Goal: Information Seeking & Learning: Learn about a topic

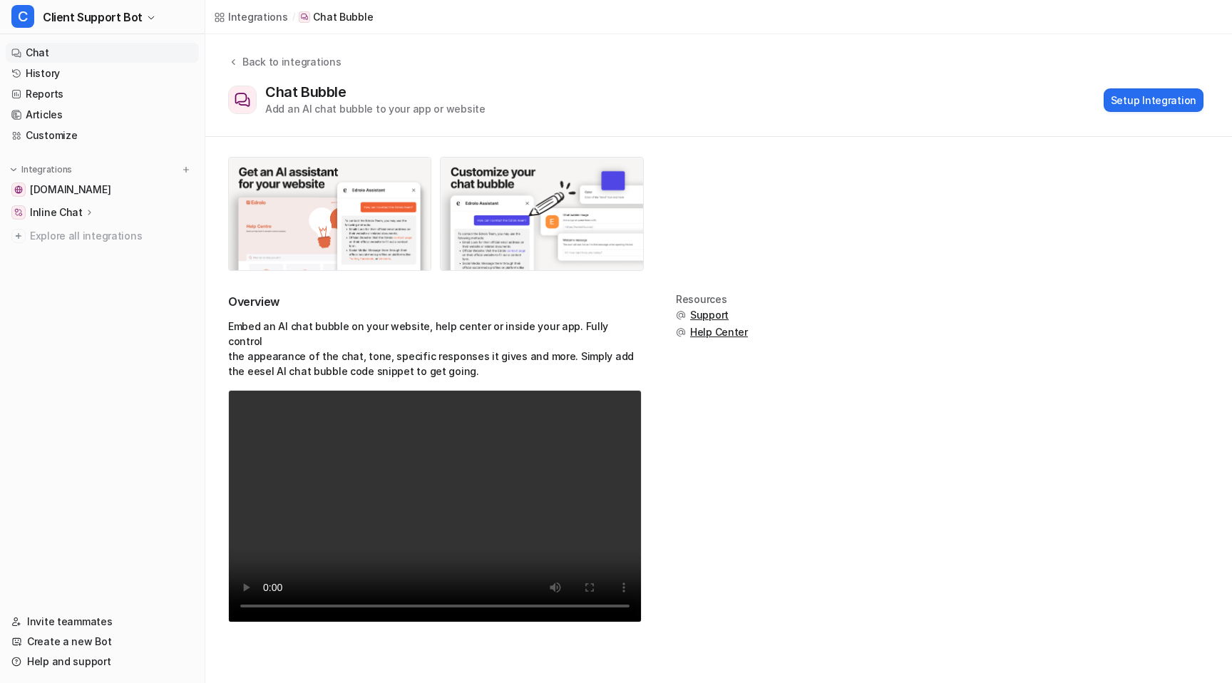
click at [35, 54] on link "Chat" at bounding box center [102, 53] width 193 height 20
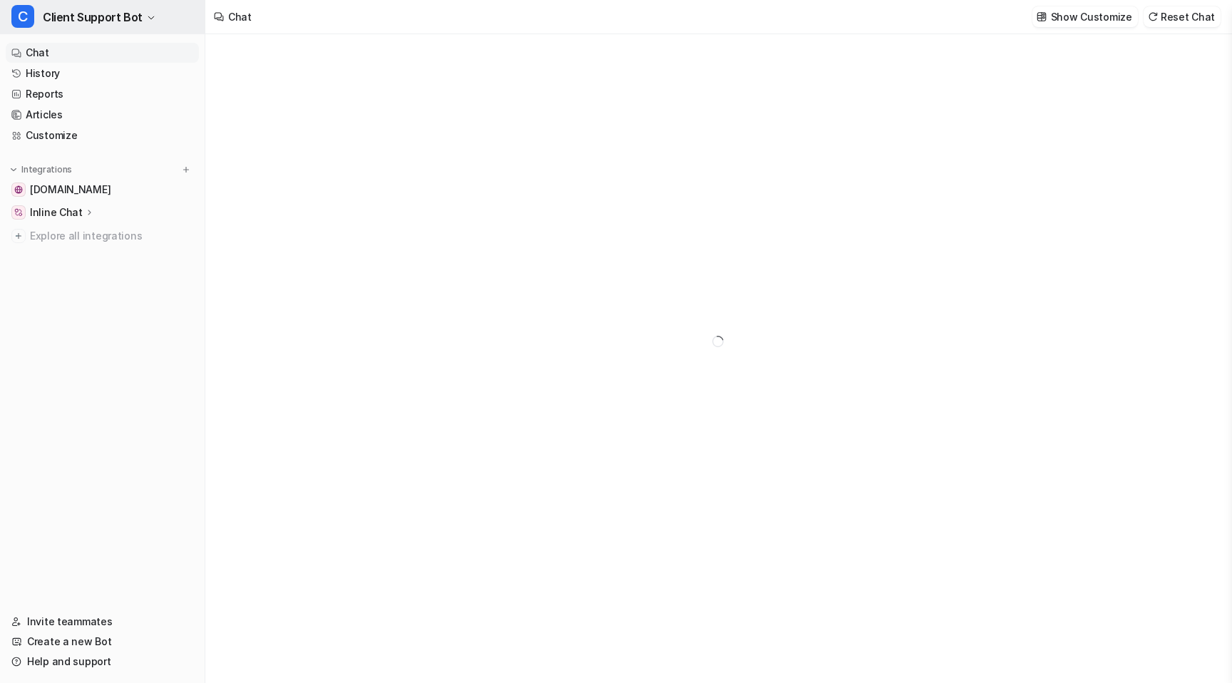
type textarea "**********"
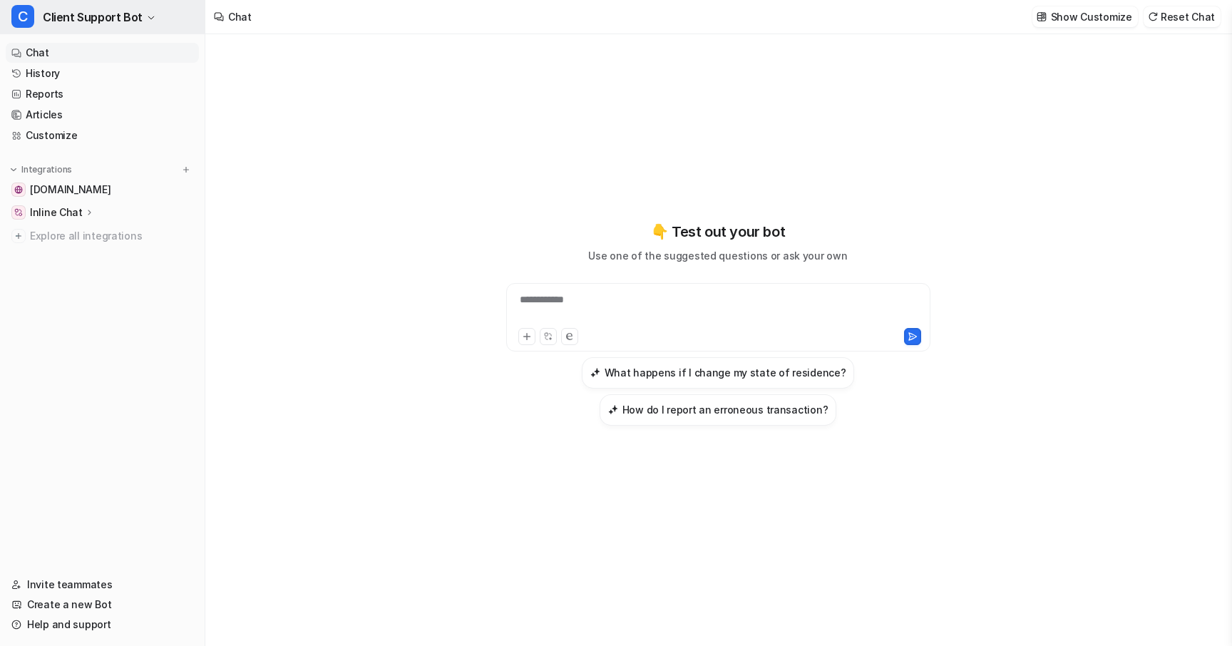
click at [147, 24] on button "C Client Support Bot" at bounding box center [102, 17] width 205 height 34
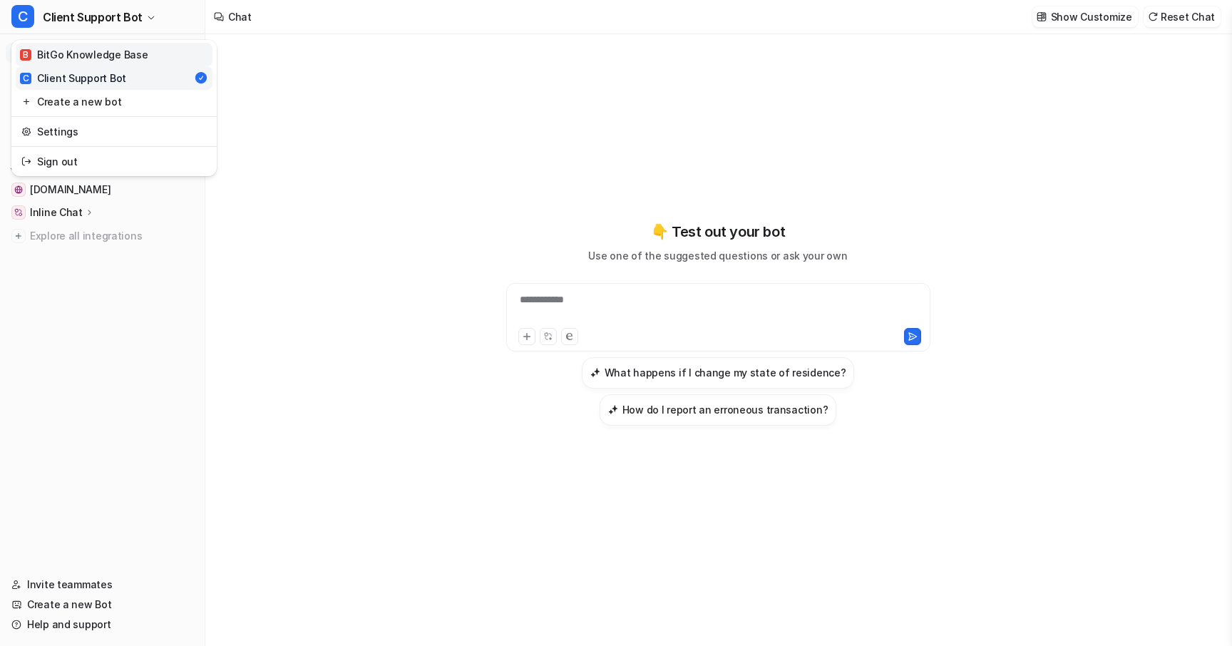
click at [137, 53] on div "B BitGo Knowledge Base" at bounding box center [84, 54] width 128 height 15
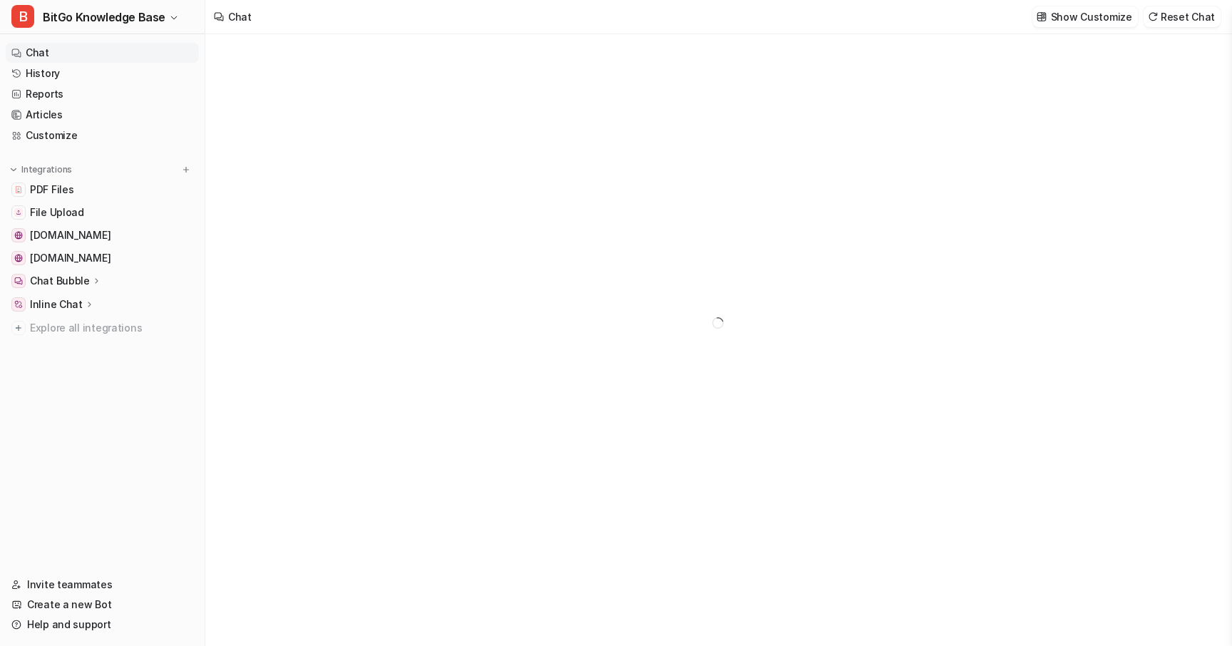
type textarea "**********"
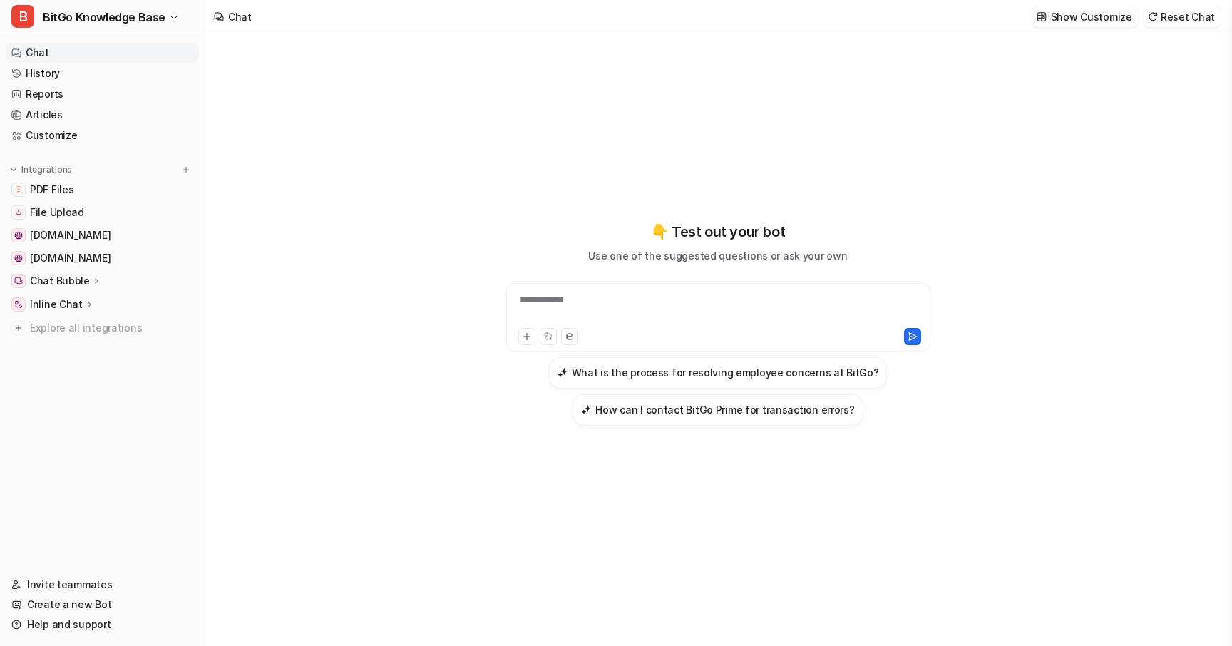
click at [537, 293] on div "**********" at bounding box center [718, 308] width 417 height 33
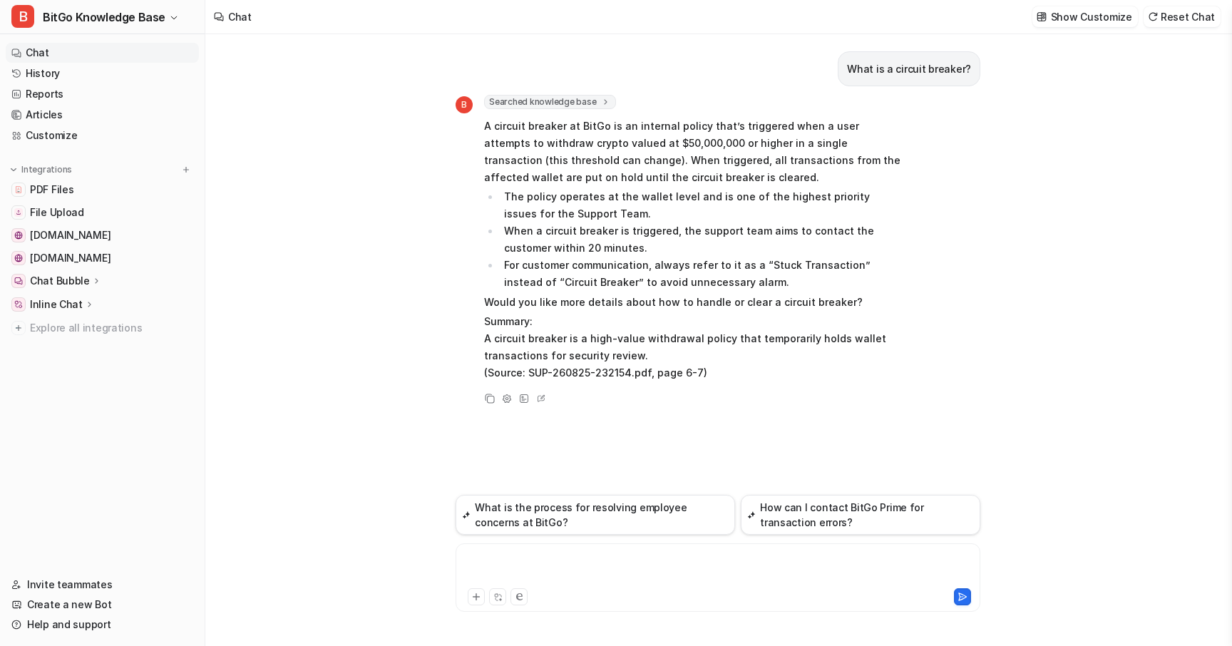
click at [596, 576] on div at bounding box center [718, 568] width 518 height 33
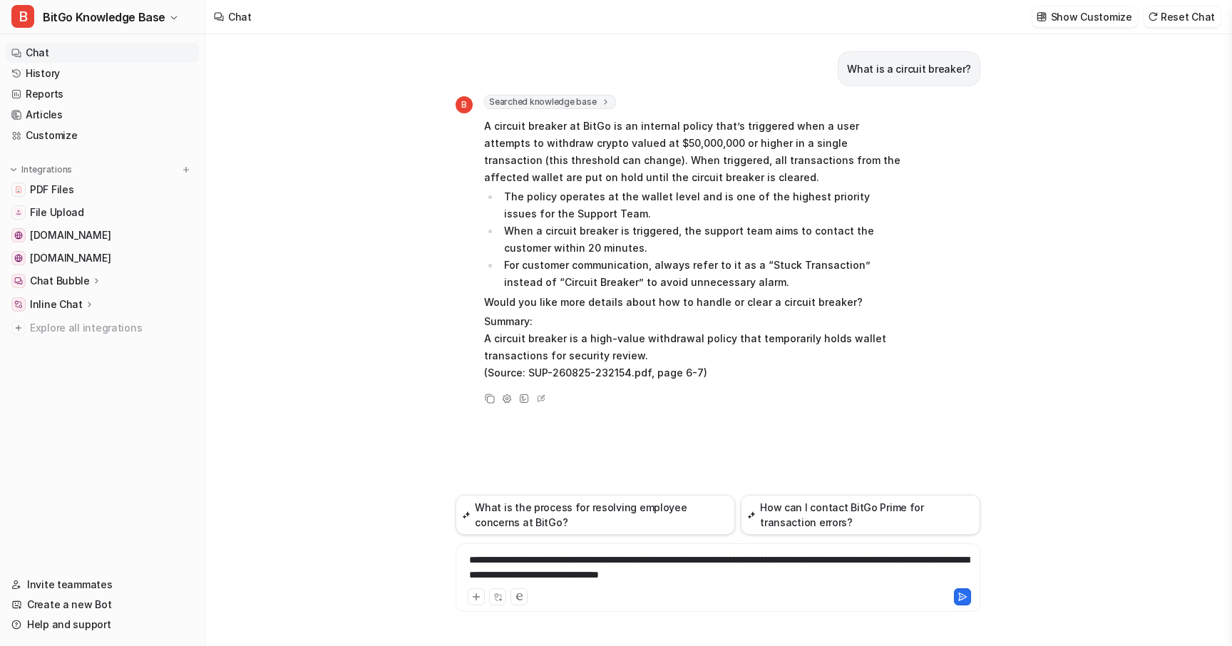
click at [643, 578] on div "**********" at bounding box center [718, 568] width 518 height 33
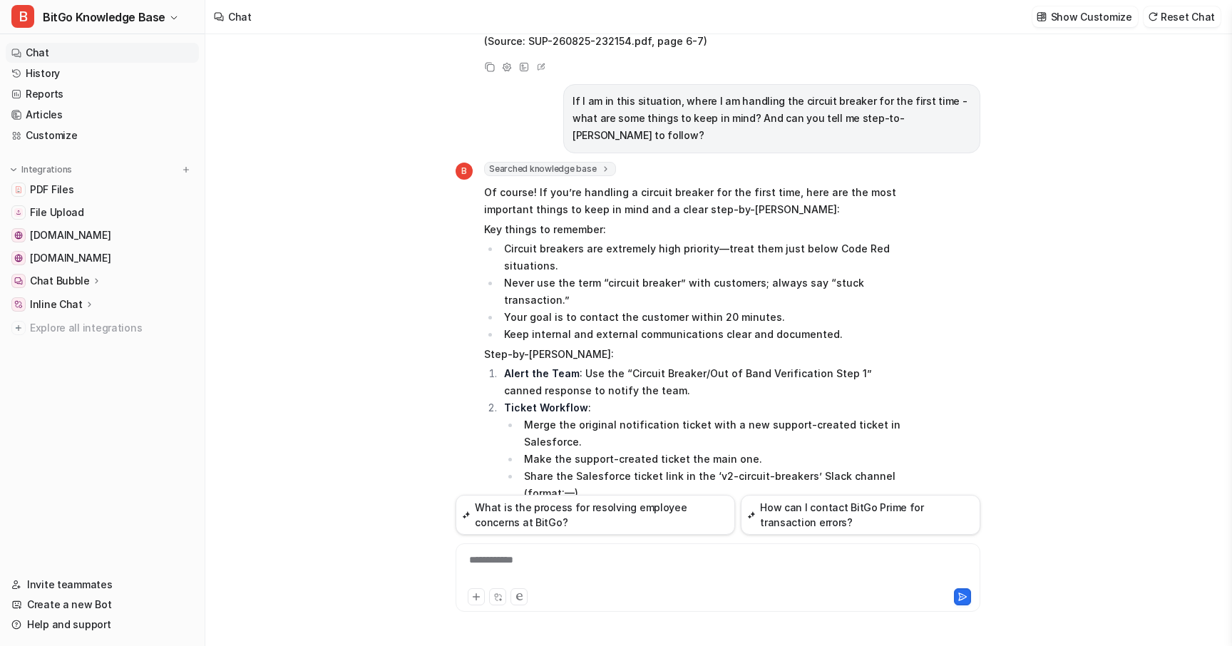
scroll to position [324, 0]
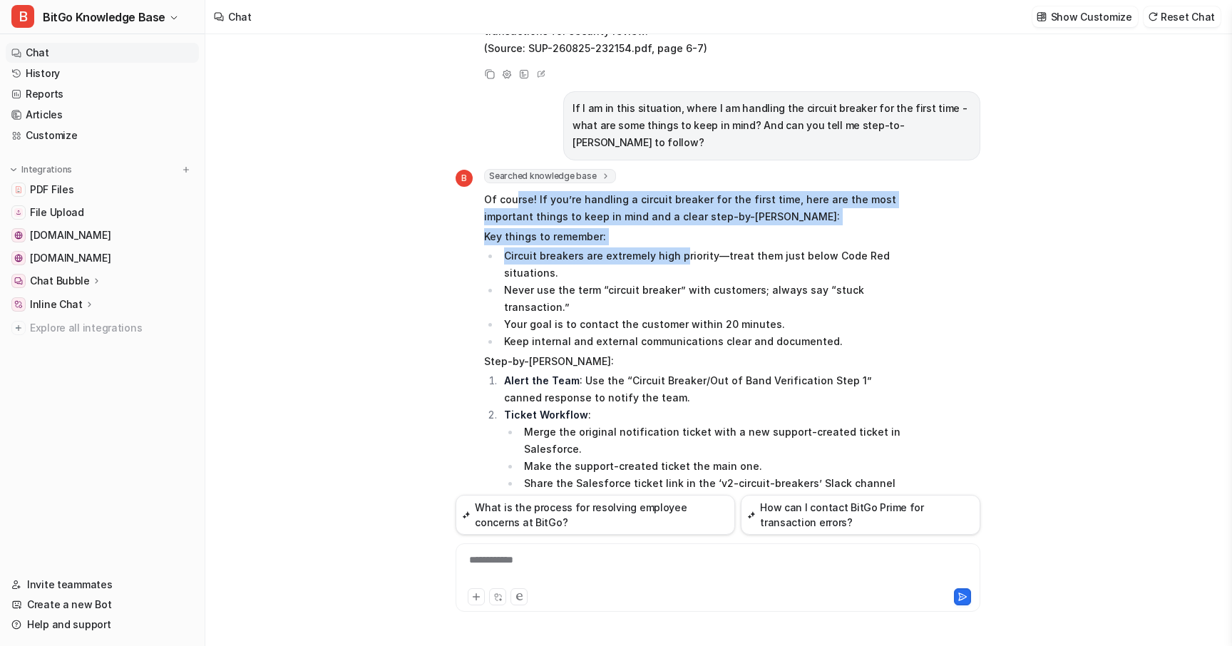
drag, startPoint x: 516, startPoint y: 182, endPoint x: 681, endPoint y: 240, distance: 174.7
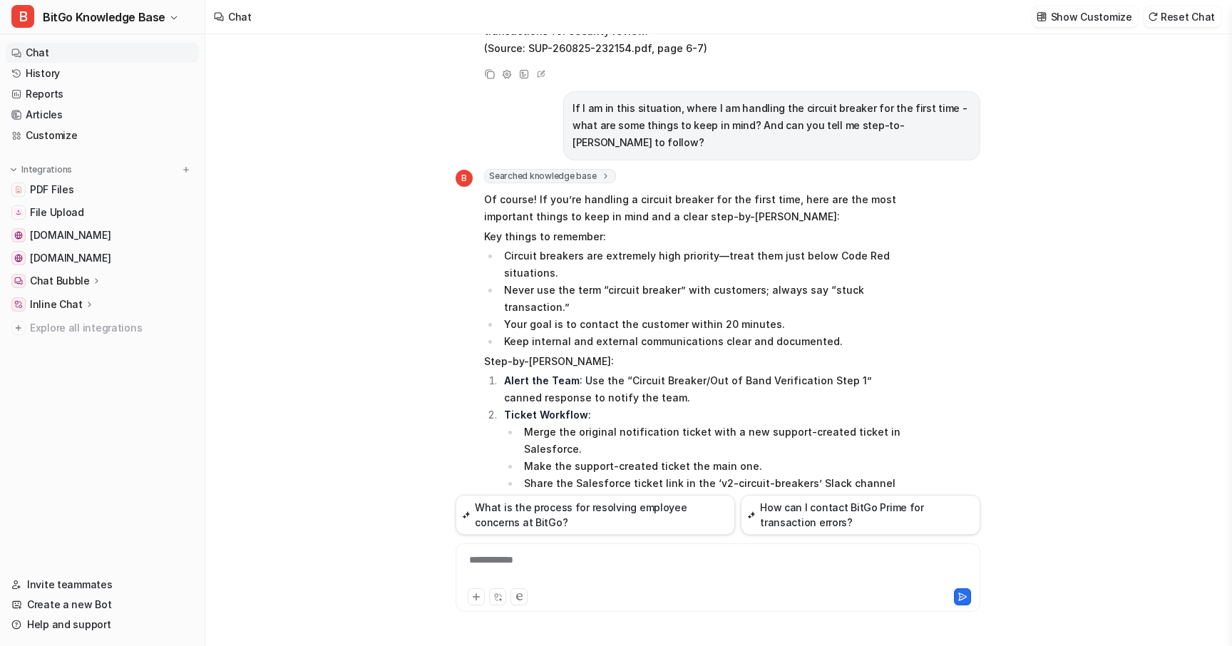
click at [679, 249] on li "Circuit breakers are extremely high priority—treat them just below Code Red sit…" at bounding box center [700, 264] width 401 height 34
drag, startPoint x: 719, startPoint y: 241, endPoint x: 854, endPoint y: 240, distance: 134.7
click at [854, 247] on li "Circuit breakers are extremely high priority—treat them just below Code Red sit…" at bounding box center [700, 264] width 401 height 34
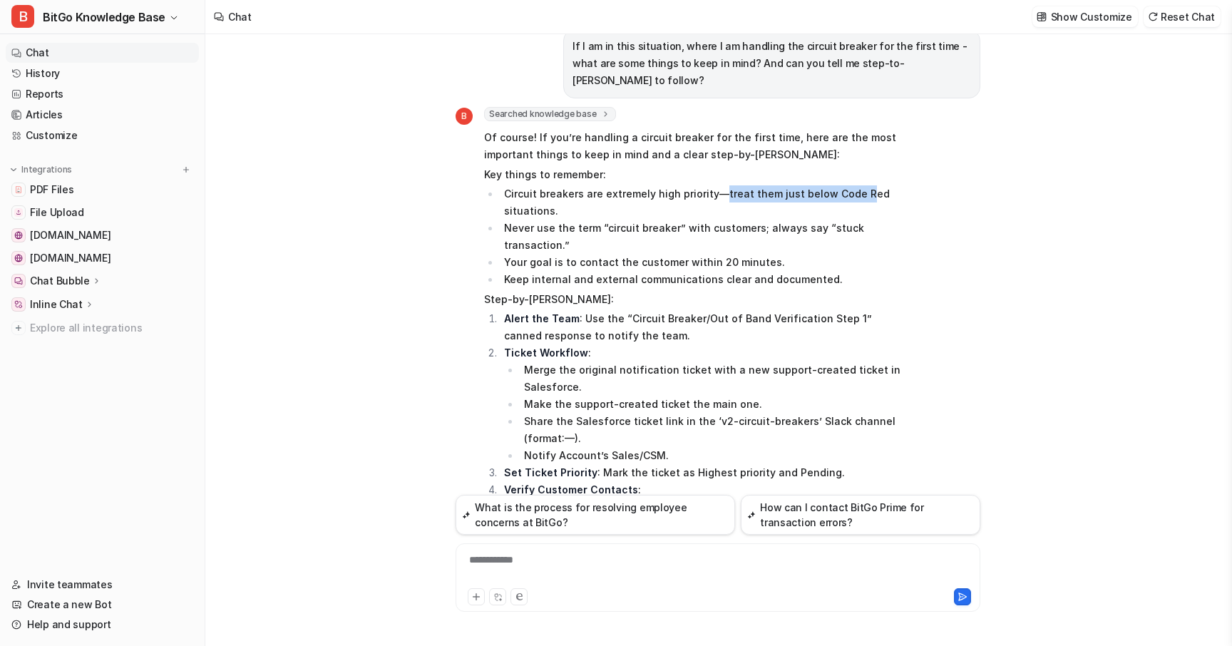
scroll to position [388, 0]
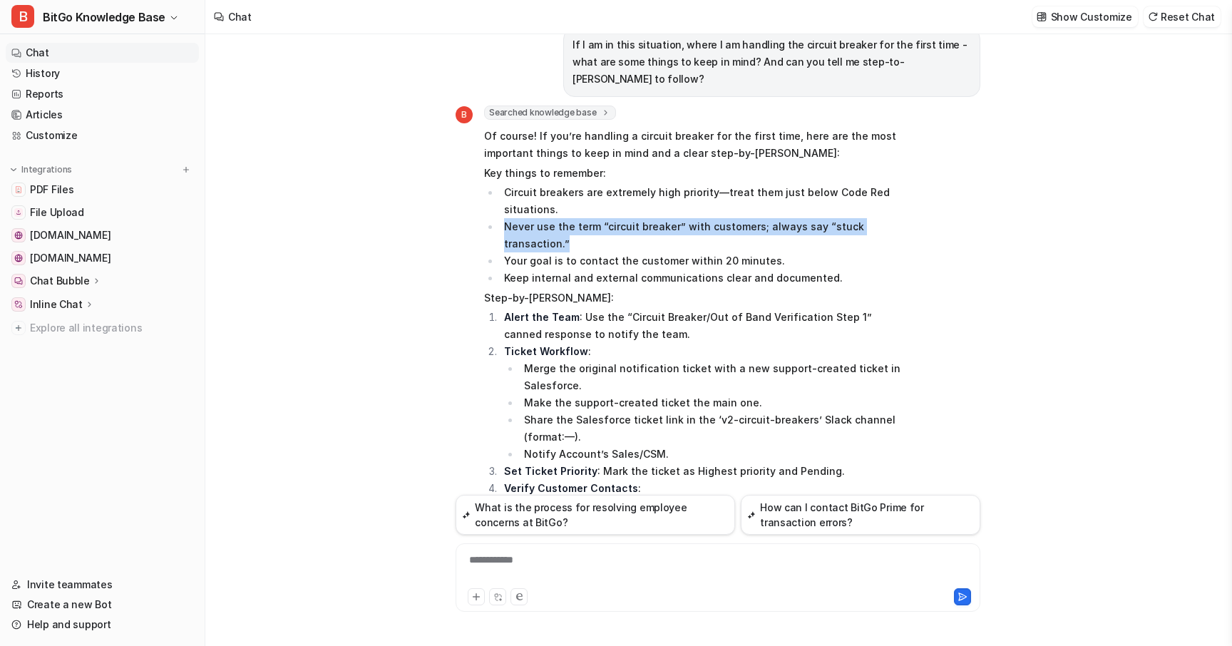
drag, startPoint x: 506, startPoint y: 210, endPoint x: 595, endPoint y: 232, distance: 91.8
click at [595, 232] on li "Never use the term “circuit breaker” with customers; always say “stuck transact…" at bounding box center [700, 235] width 401 height 34
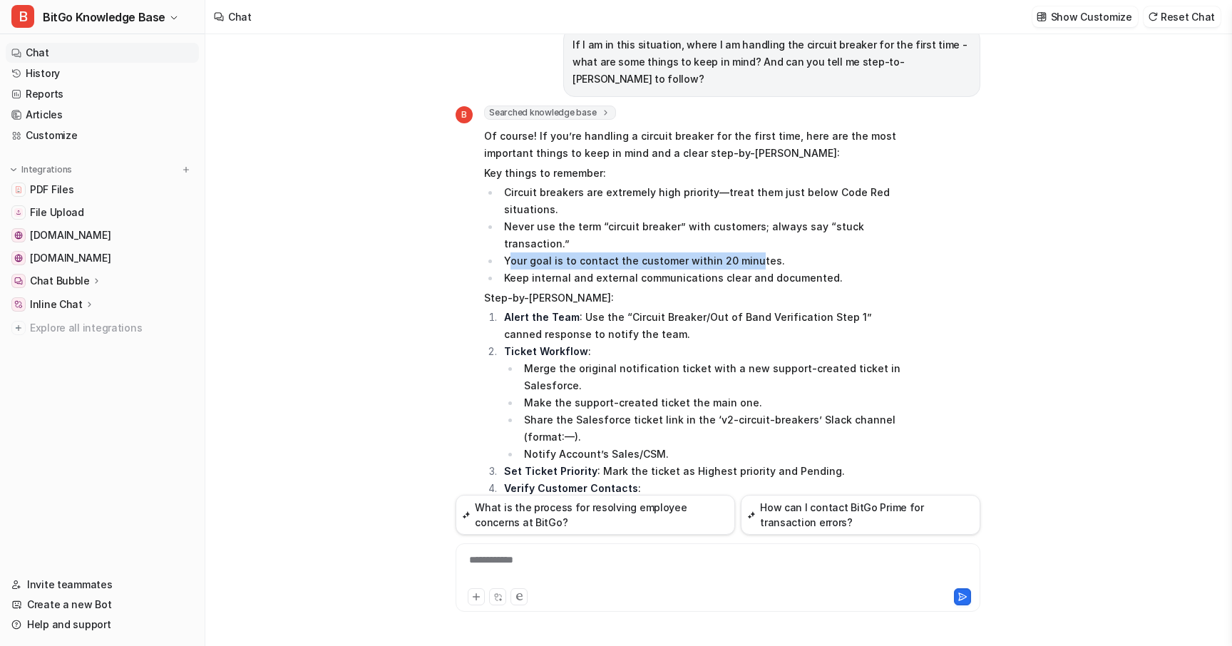
drag, startPoint x: 513, startPoint y: 243, endPoint x: 748, endPoint y: 243, distance: 235.2
click at [748, 252] on li "Your goal is to contact the customer within 20 minutes." at bounding box center [700, 260] width 401 height 17
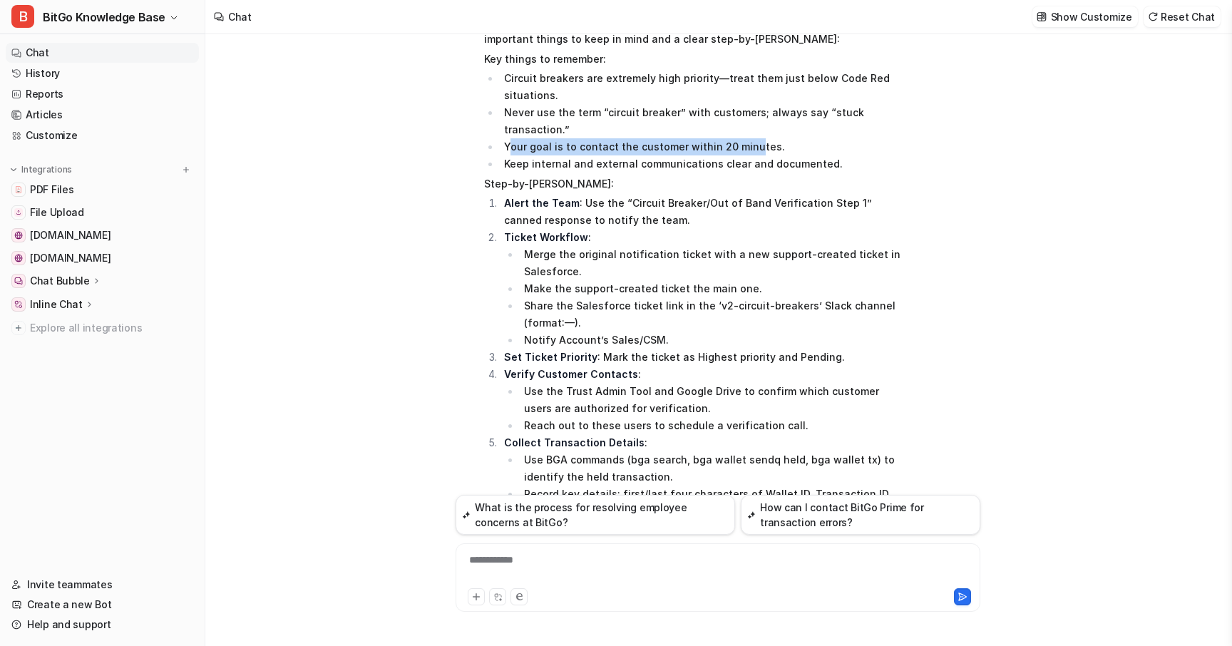
scroll to position [516, 0]
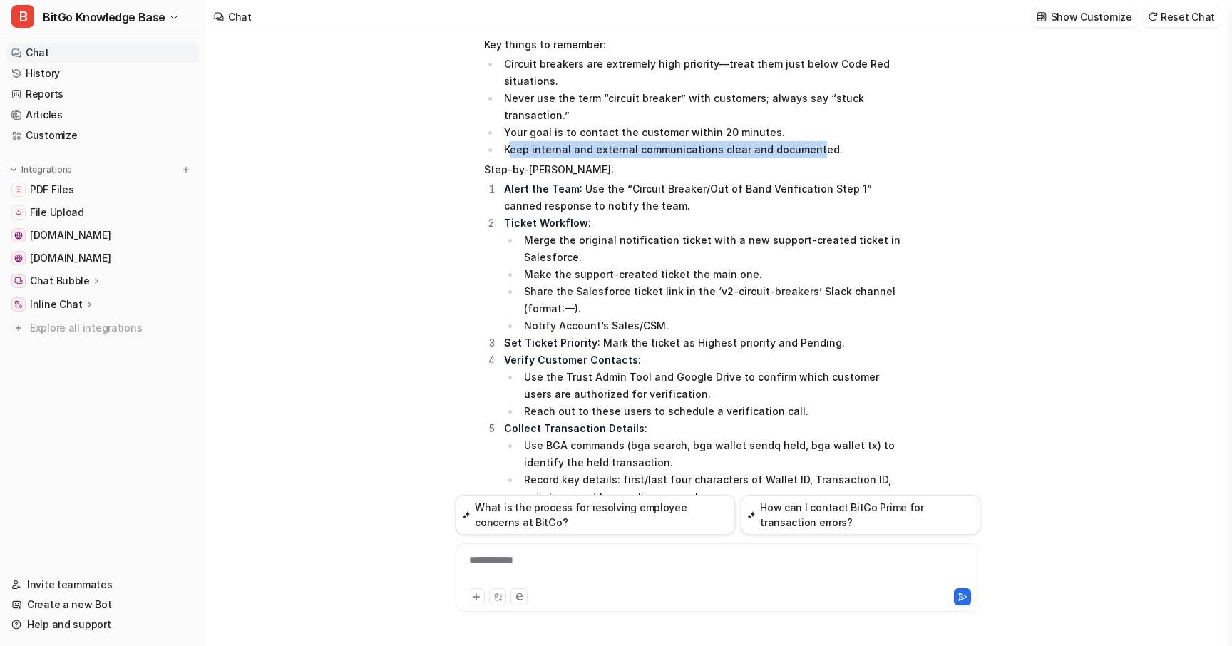
drag, startPoint x: 510, startPoint y: 133, endPoint x: 811, endPoint y: 135, distance: 300.1
click at [811, 141] on li "Keep internal and external communications clear and documented." at bounding box center [700, 149] width 401 height 17
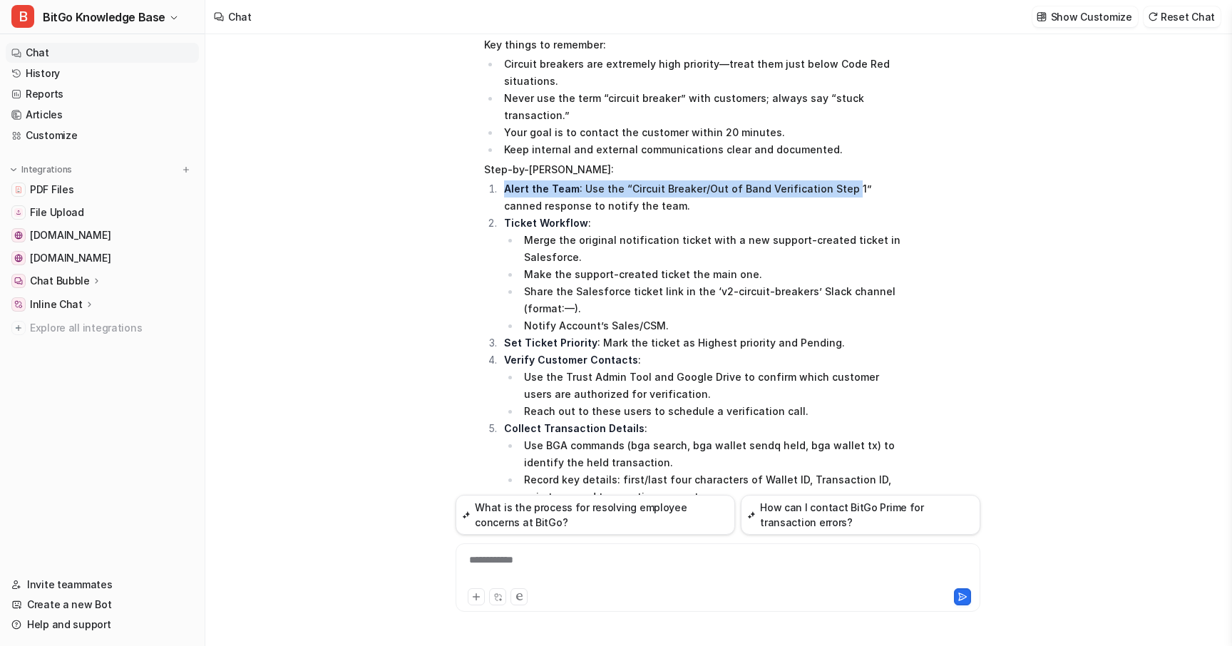
drag, startPoint x: 506, startPoint y: 174, endPoint x: 840, endPoint y: 170, distance: 333.6
click at [840, 180] on li "Alert the Team : Use the “Circuit Breaker/Out of Band Verification Step 1” cann…" at bounding box center [700, 197] width 401 height 34
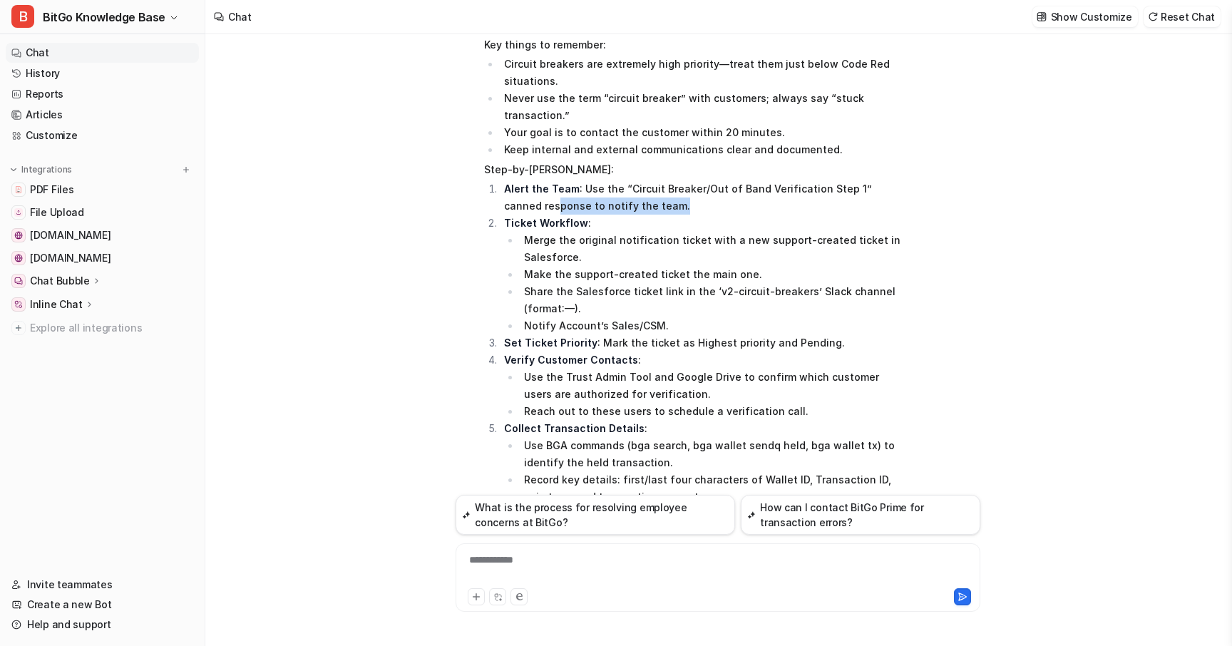
drag, startPoint x: 517, startPoint y: 190, endPoint x: 637, endPoint y: 190, distance: 119.8
click at [637, 190] on li "Alert the Team : Use the “Circuit Breaker/Out of Band Verification Step 1” cann…" at bounding box center [700, 197] width 401 height 34
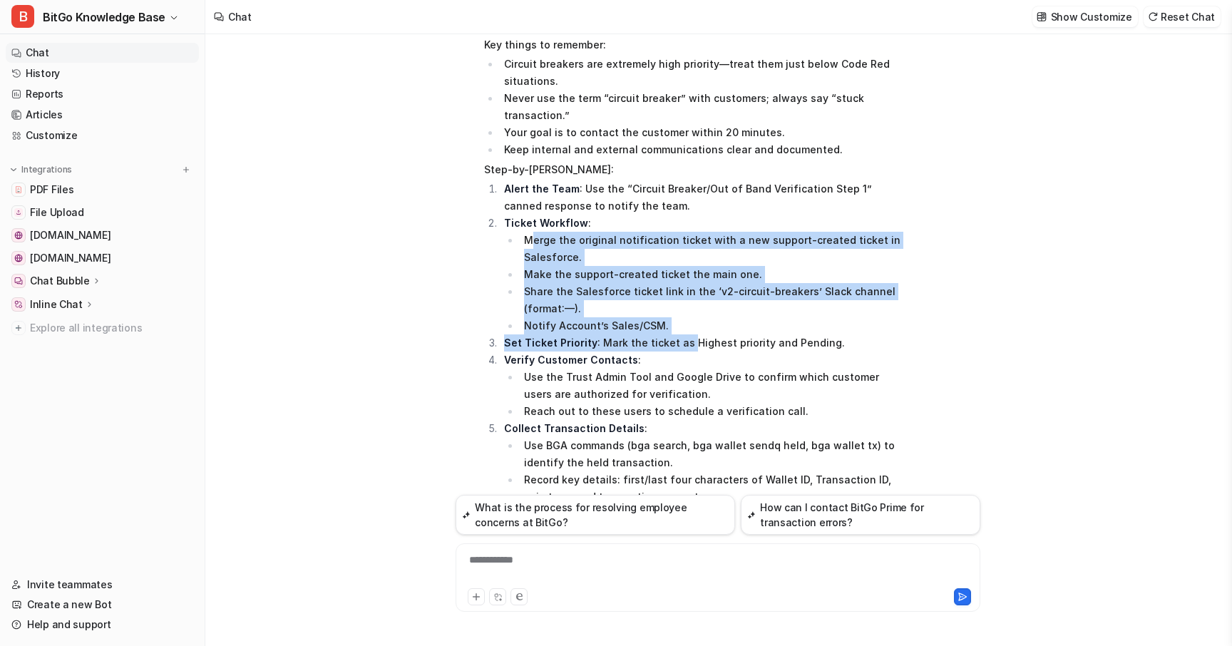
drag, startPoint x: 537, startPoint y: 224, endPoint x: 683, endPoint y: 317, distance: 172.8
click at [683, 317] on ol "Alert the Team : Use the “Circuit Breaker/Out of Band Verification Step 1” cann…" at bounding box center [692, 513] width 417 height 667
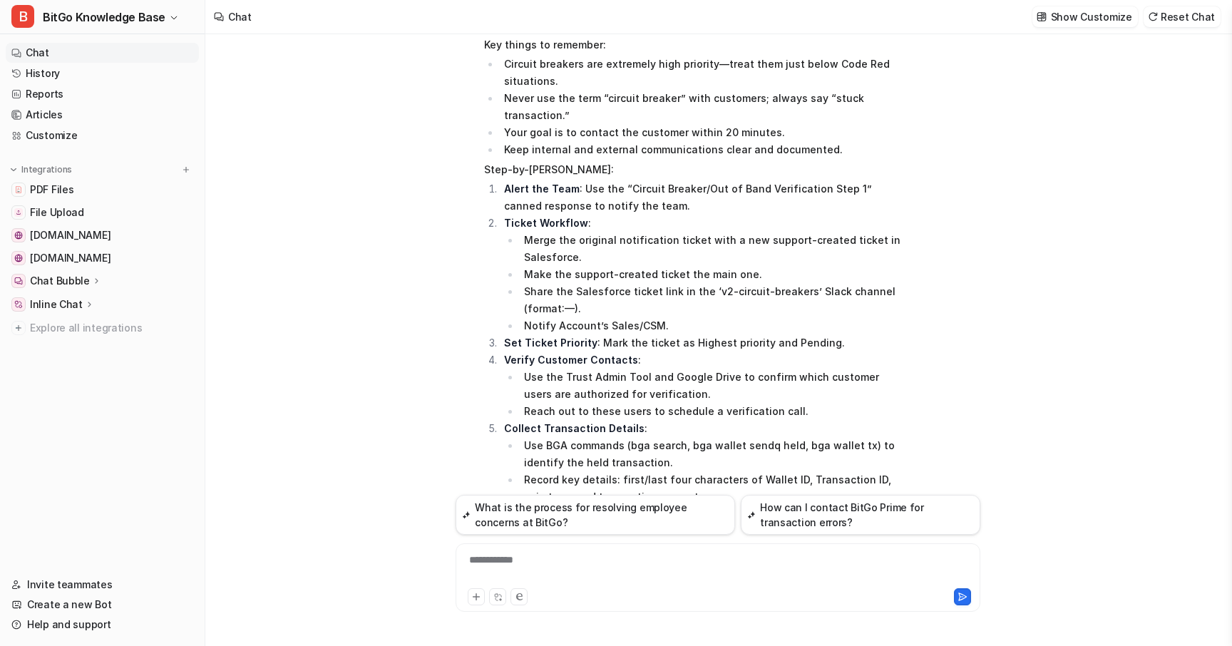
click at [741, 334] on li "Set Ticket Priority : Mark the ticket as Highest priority and Pending." at bounding box center [700, 342] width 401 height 17
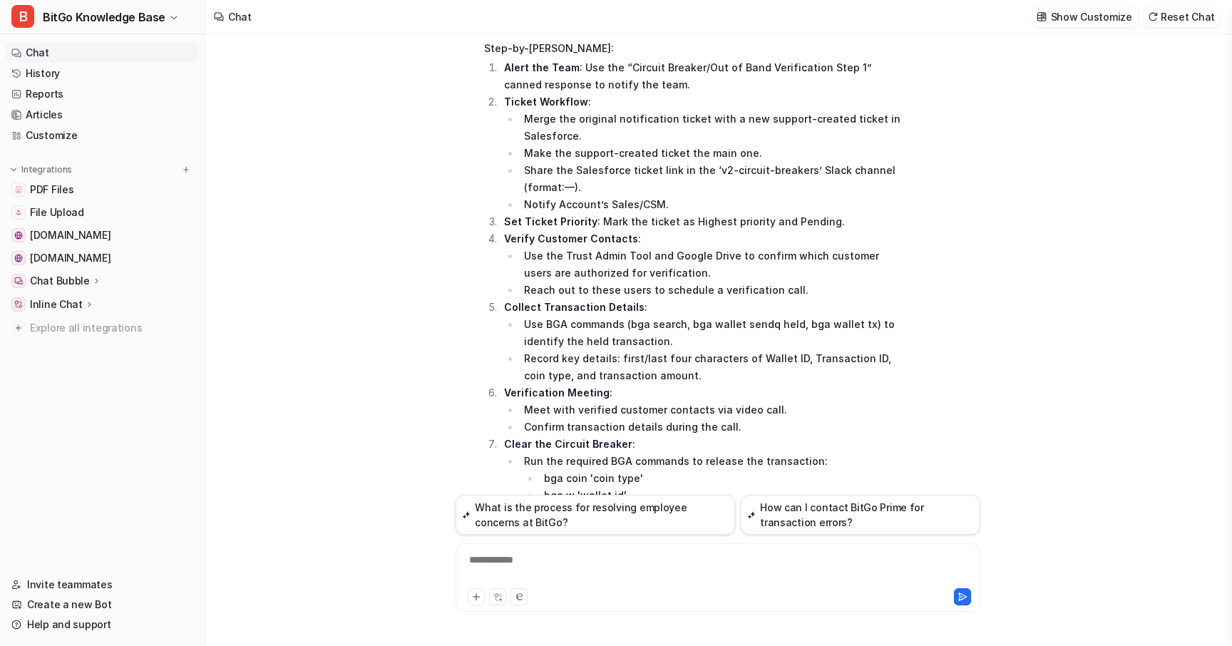
scroll to position [652, 0]
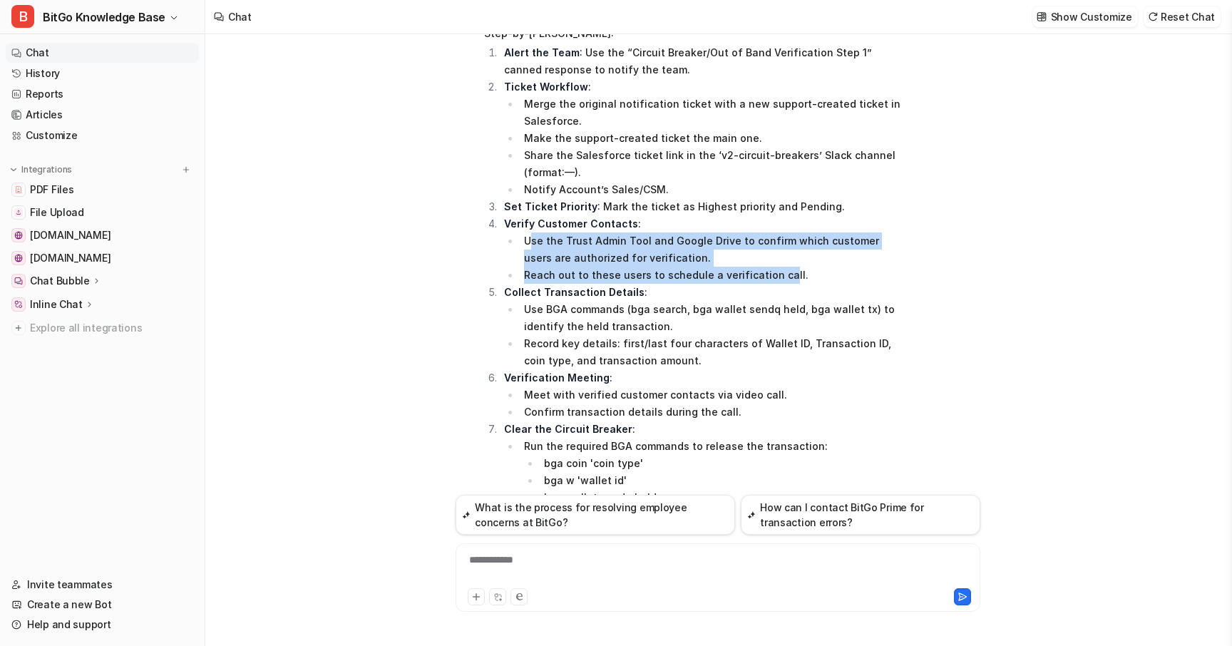
drag, startPoint x: 530, startPoint y: 222, endPoint x: 776, endPoint y: 254, distance: 248.7
click at [776, 254] on ul "Use the Trust Admin Tool and Google Drive to confirm which customer users are a…" at bounding box center [702, 257] width 397 height 51
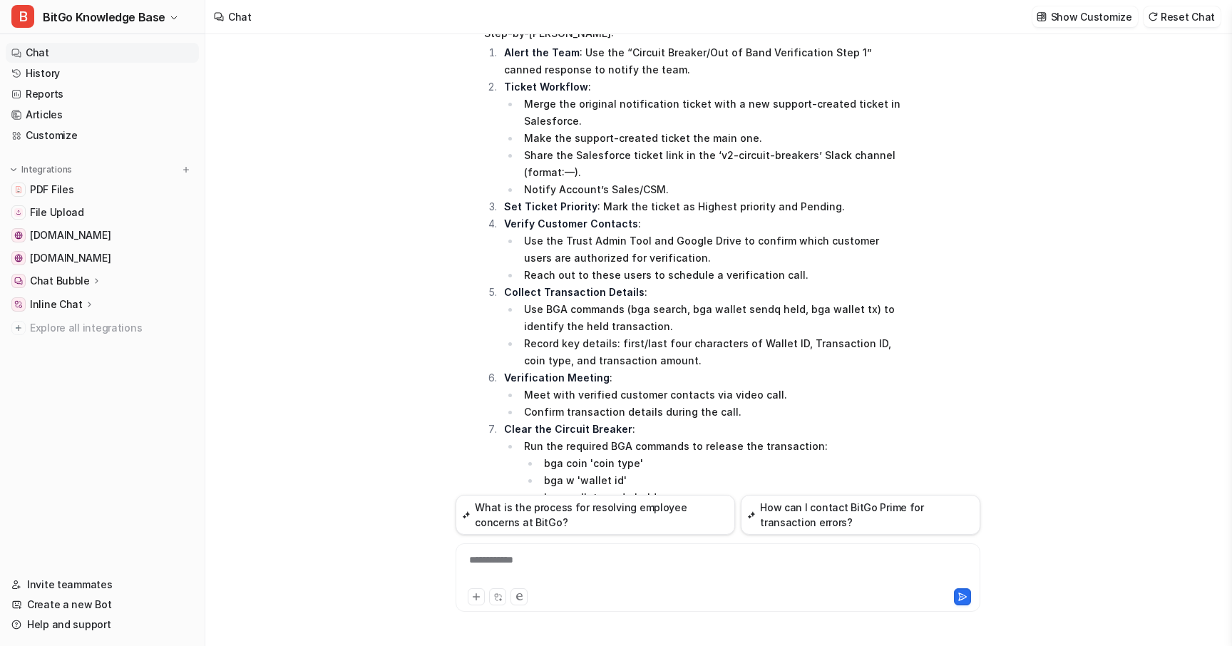
click at [701, 341] on li "Record key details: first/last four characters of Wallet ID, Transaction ID, co…" at bounding box center [710, 352] width 381 height 34
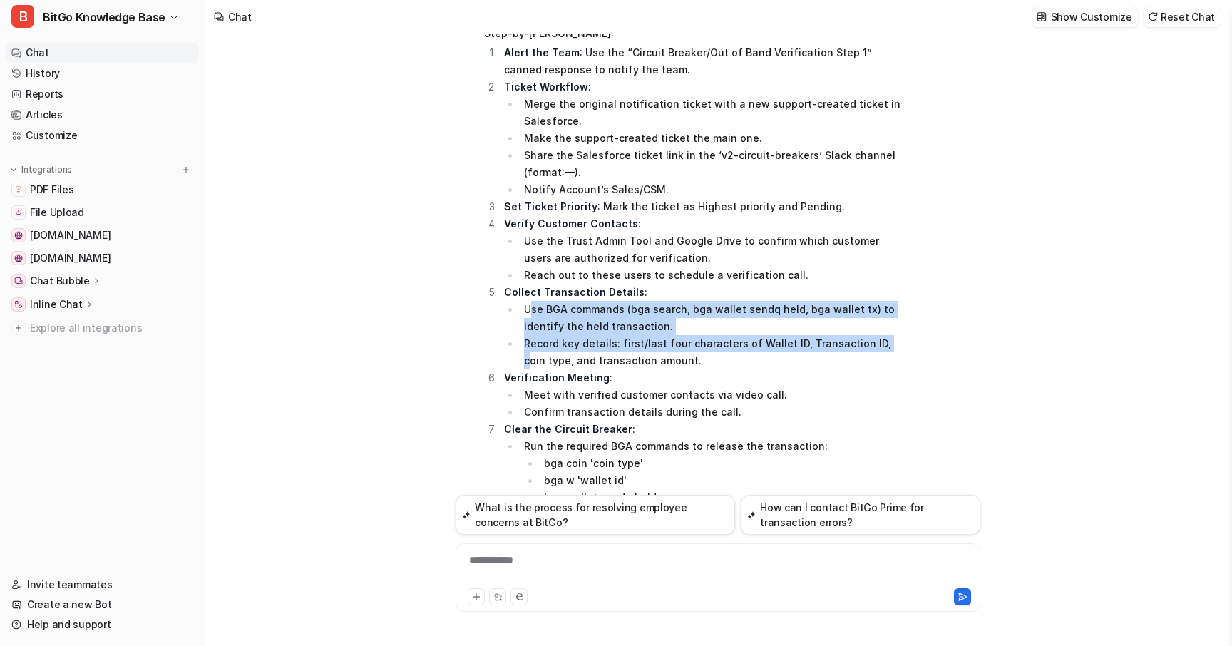
drag, startPoint x: 529, startPoint y: 294, endPoint x: 877, endPoint y: 334, distance: 350.2
click at [877, 334] on ul "Use BGA commands (bga search , bga wallet sendq held, bga wallet tx) to identif…" at bounding box center [702, 335] width 397 height 68
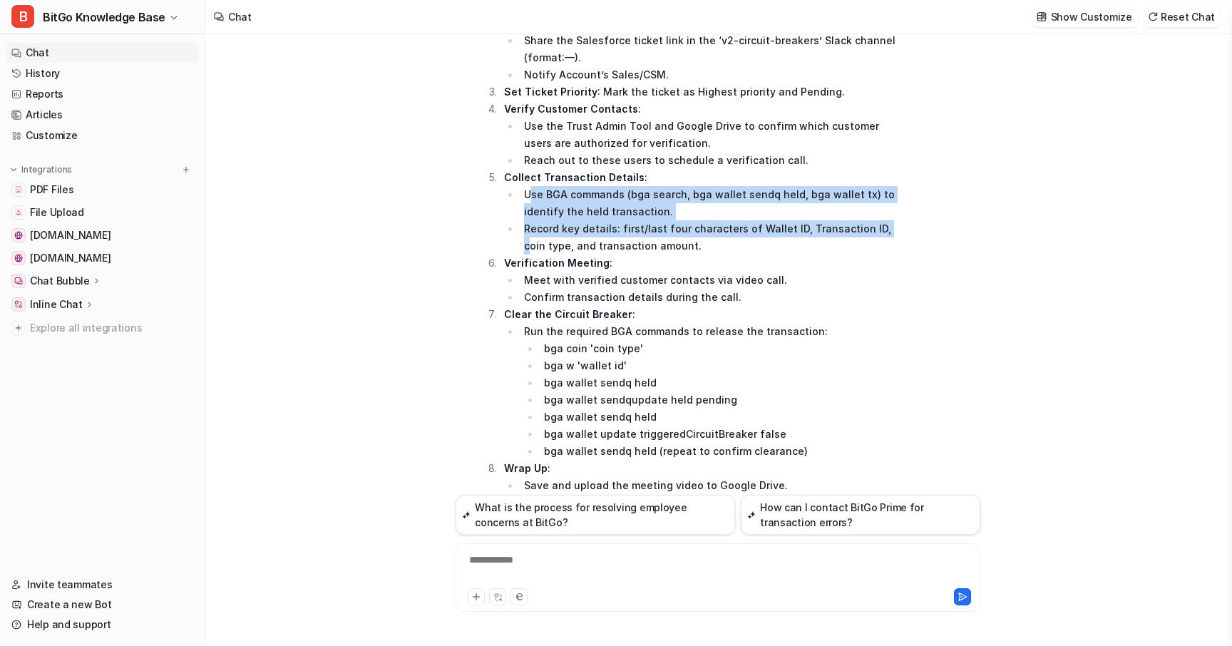
scroll to position [768, 0]
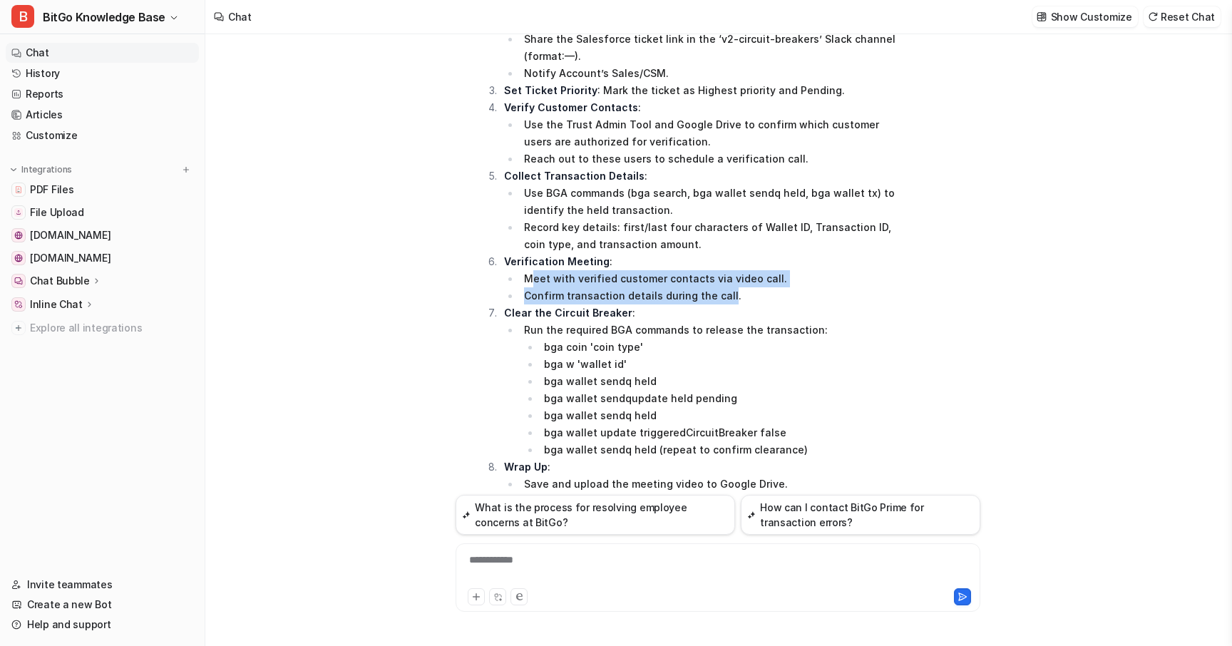
drag, startPoint x: 529, startPoint y: 262, endPoint x: 724, endPoint y: 276, distance: 195.1
click at [724, 277] on ul "Meet with verified customer contacts via video call. Confirm transaction detail…" at bounding box center [702, 287] width 397 height 34
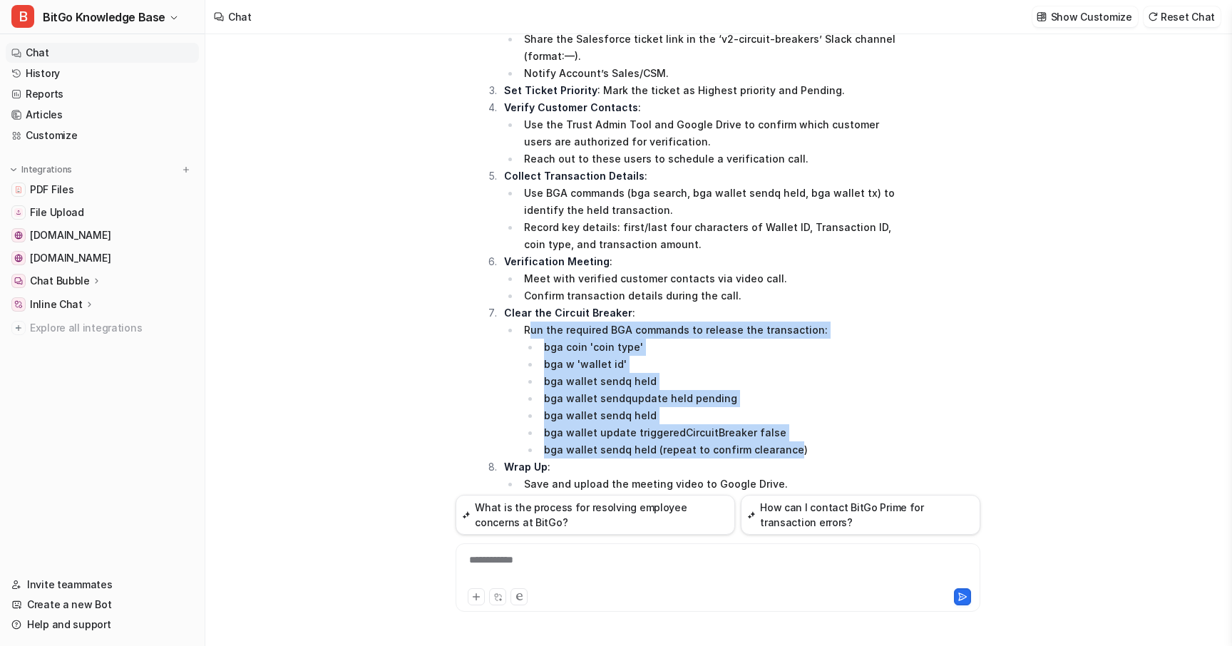
drag, startPoint x: 528, startPoint y: 312, endPoint x: 787, endPoint y: 434, distance: 286.0
click at [787, 434] on li "Run the required BGA commands to release the transaction: bga coin 'coin type' …" at bounding box center [710, 390] width 381 height 137
click at [787, 441] on li "bga wallet sendq held (repeat to confirm clearance)" at bounding box center [720, 449] width 361 height 17
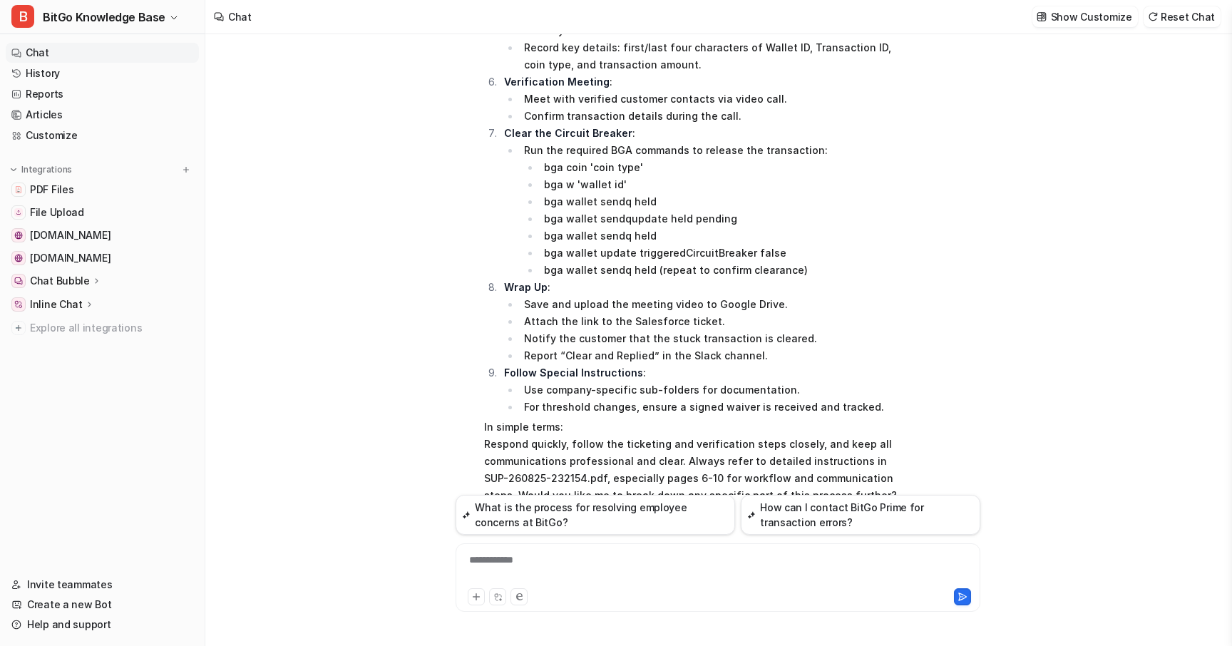
scroll to position [982, 0]
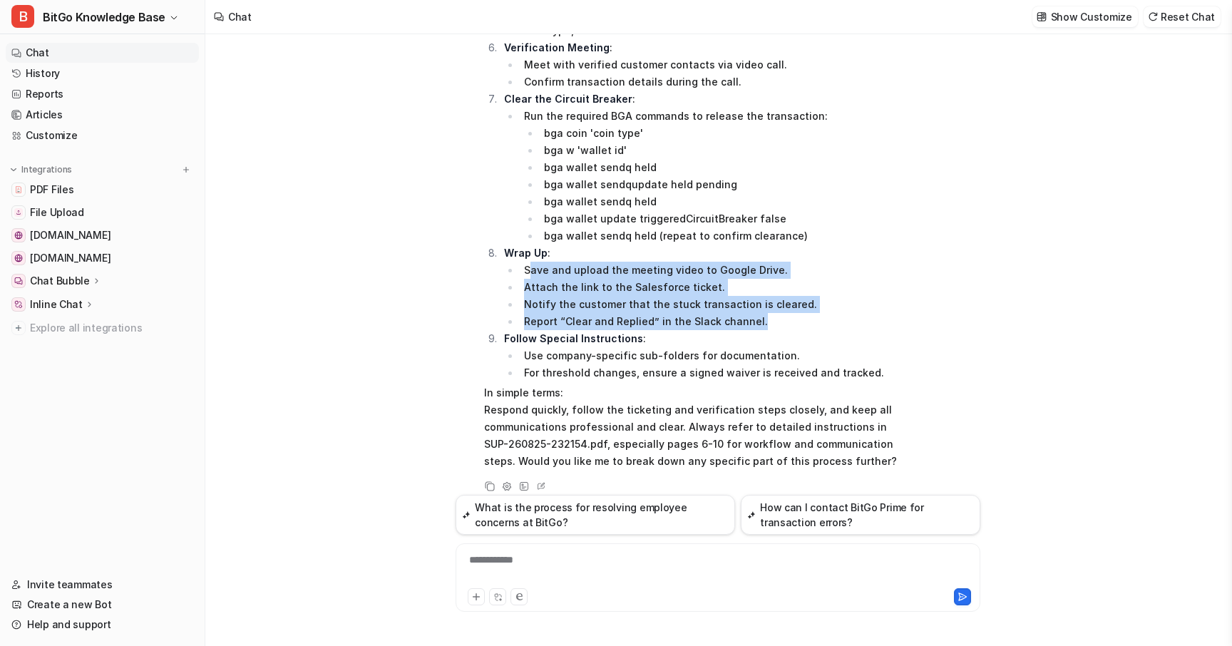
drag, startPoint x: 531, startPoint y: 256, endPoint x: 763, endPoint y: 322, distance: 241.0
click at [763, 322] on ol "Alert the Team : Use the “Circuit Breaker/Out of Band Verification Step 1” cann…" at bounding box center [692, 47] width 417 height 667
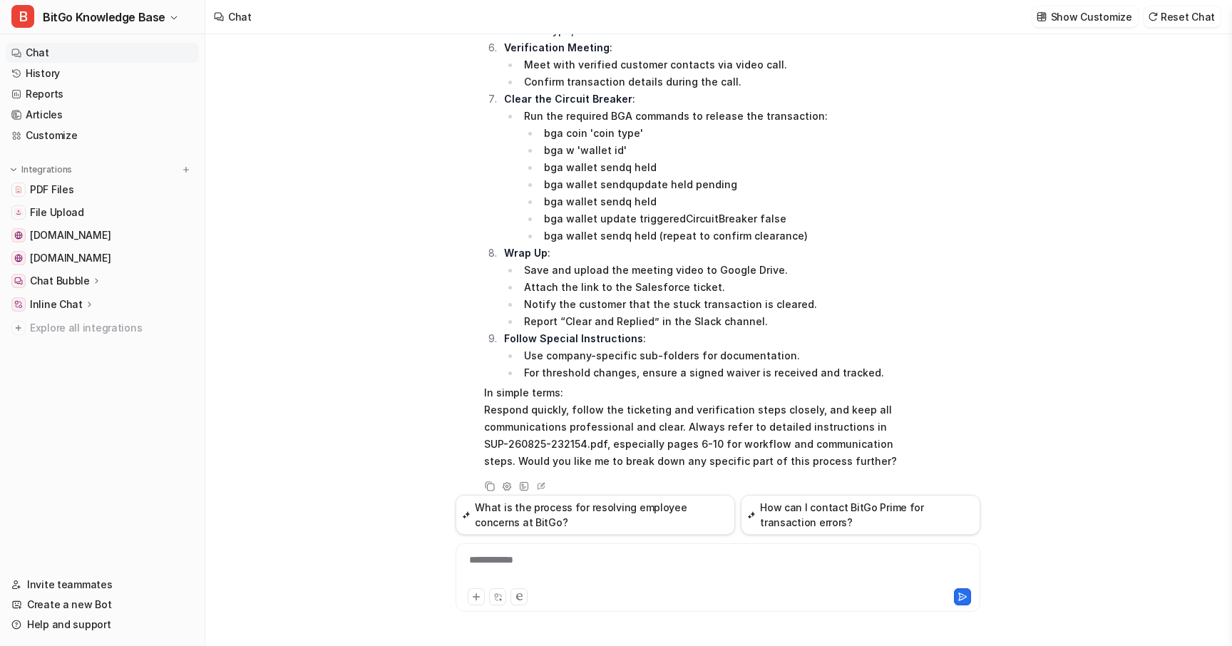
click at [780, 347] on li "Use company-specific sub-folders for documentation." at bounding box center [710, 355] width 381 height 17
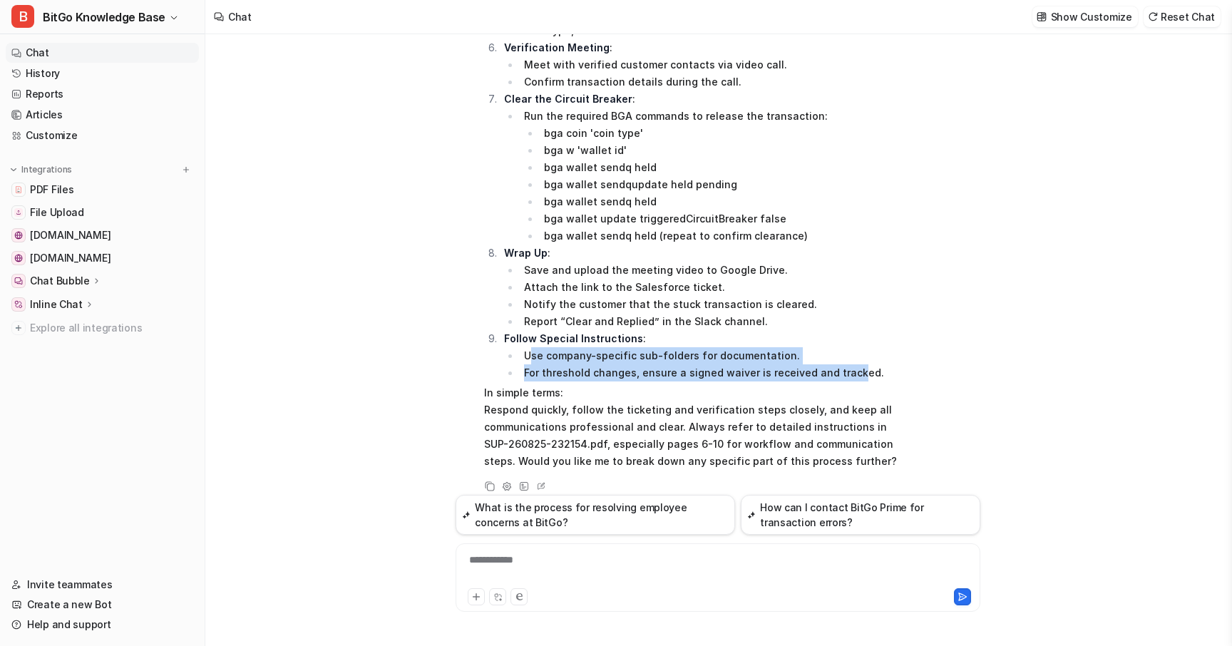
drag, startPoint x: 531, startPoint y: 340, endPoint x: 848, endPoint y: 354, distance: 316.8
click at [848, 354] on ul "Use company-specific sub-folders for documentation. For threshold changes, ensu…" at bounding box center [702, 364] width 397 height 34
click at [848, 364] on li "For threshold changes, ensure a signed waiver is received and tracked." at bounding box center [710, 372] width 381 height 17
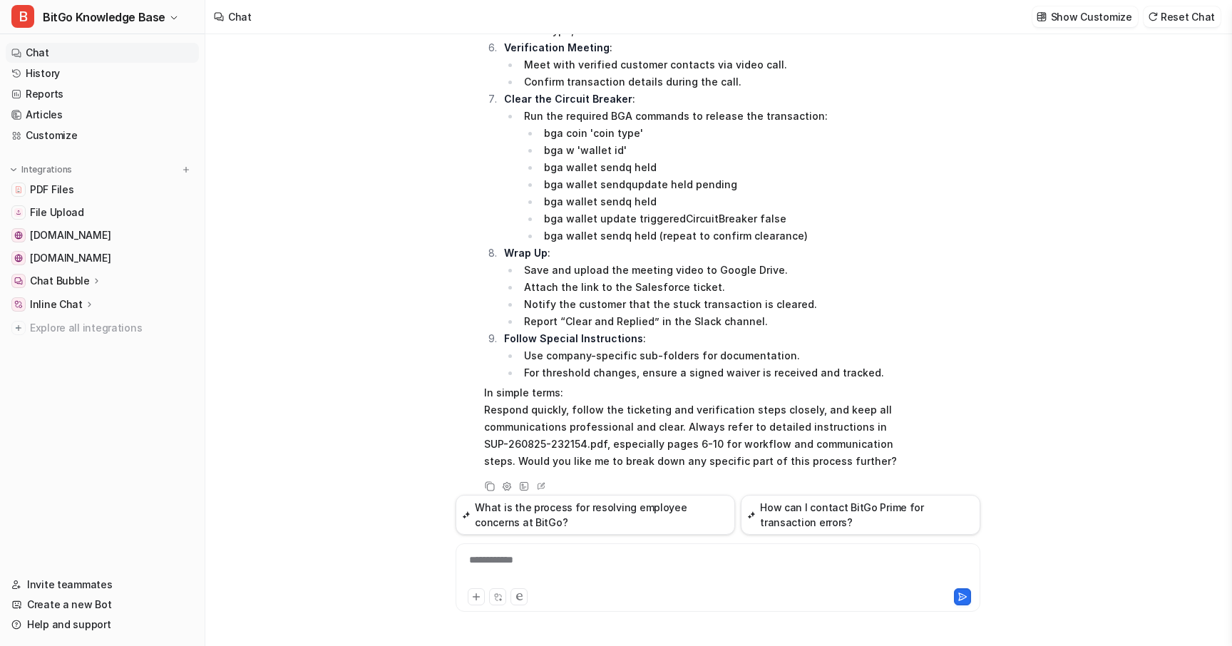
click at [557, 557] on div "**********" at bounding box center [718, 568] width 518 height 33
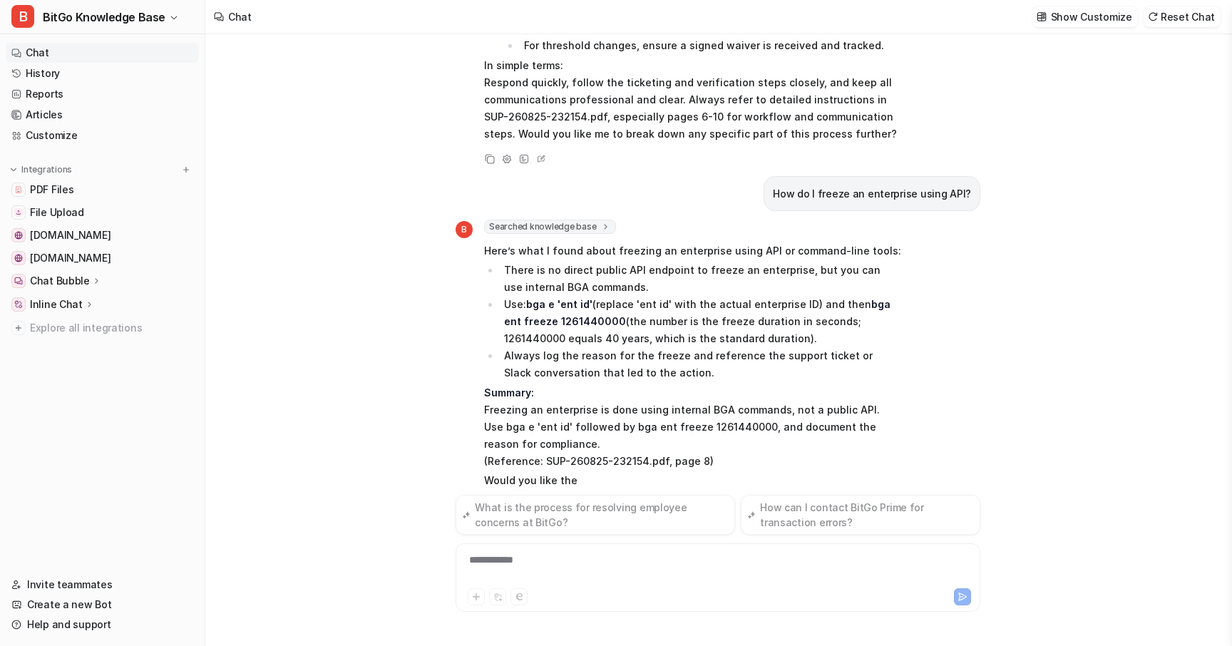
scroll to position [1329, 0]
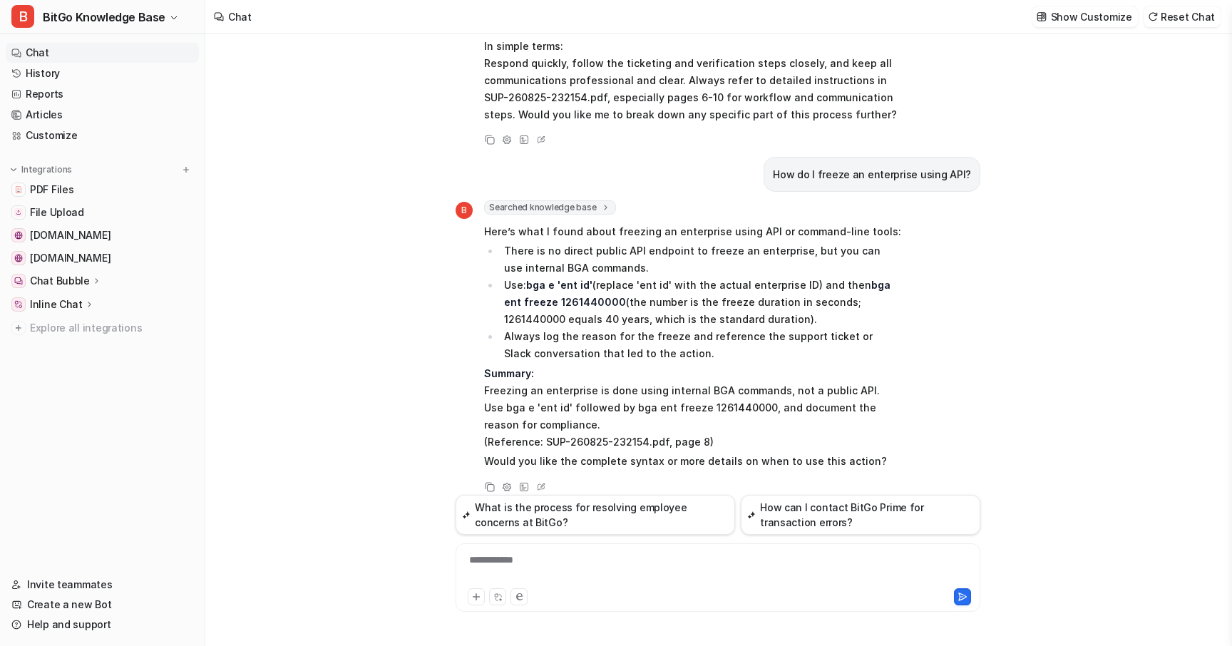
click at [621, 582] on div "**********" at bounding box center [718, 568] width 518 height 33
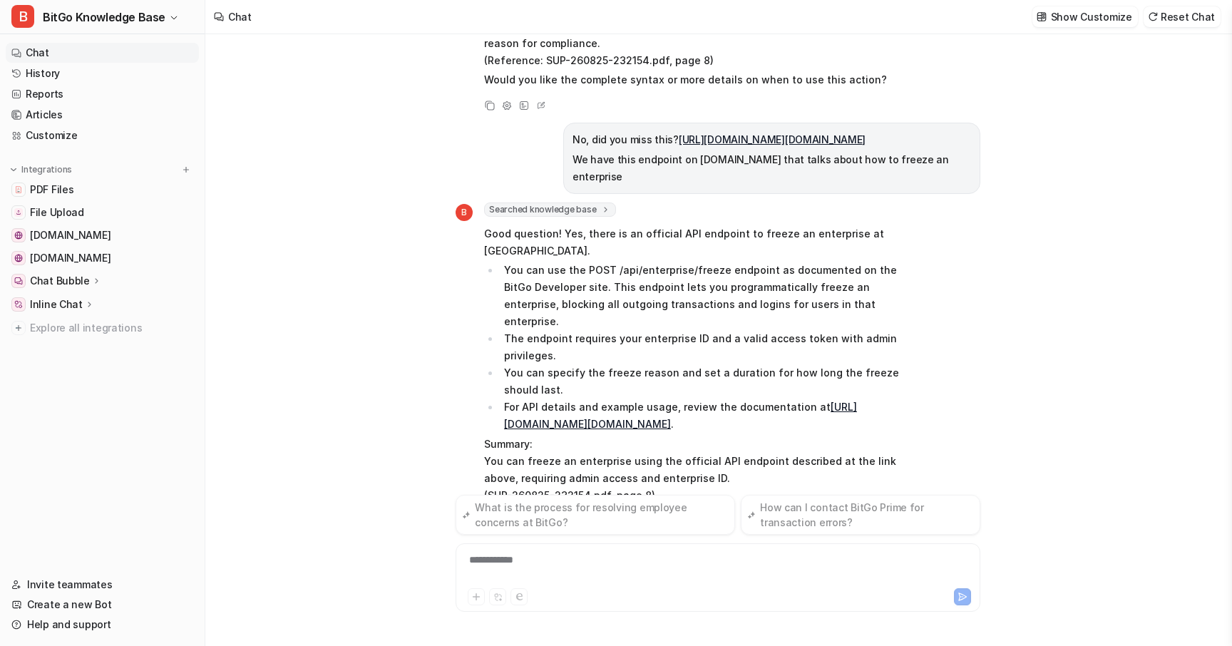
scroll to position [1729, 0]
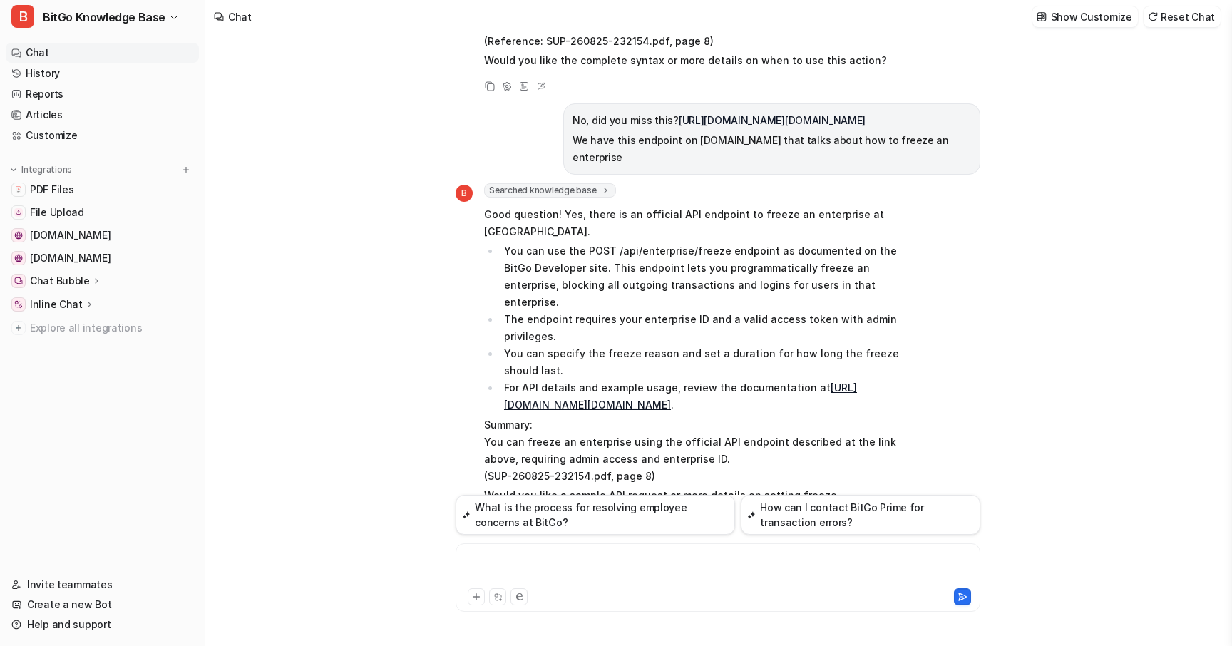
click at [545, 559] on div at bounding box center [718, 568] width 518 height 33
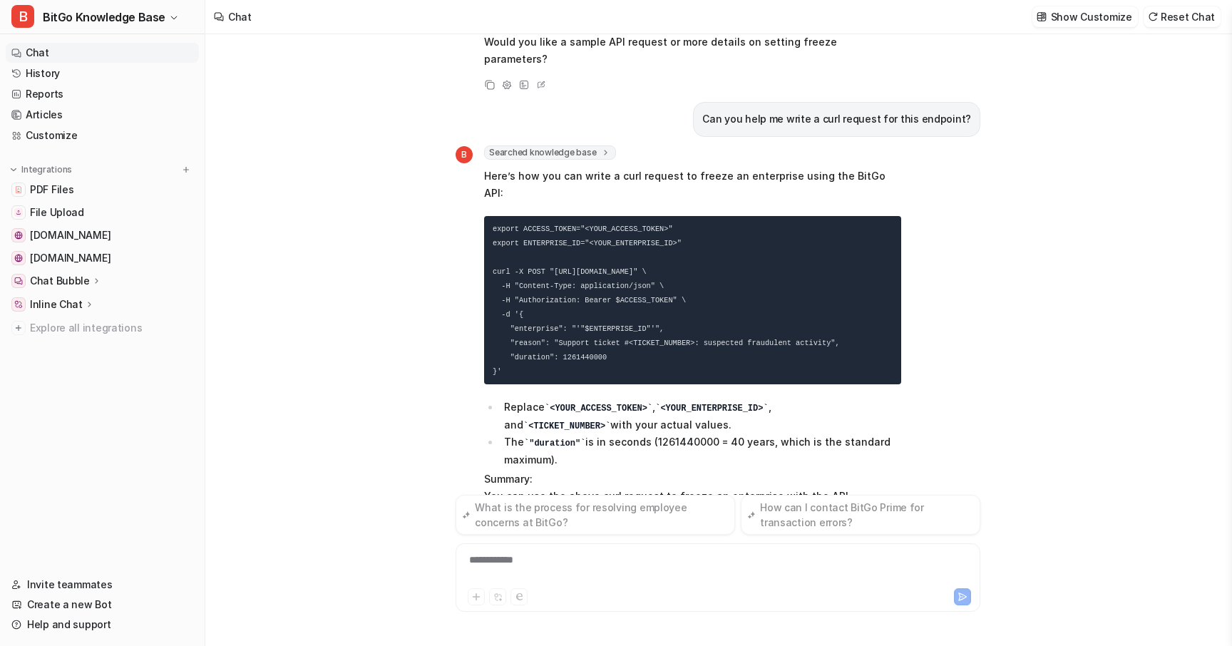
scroll to position [2202, 0]
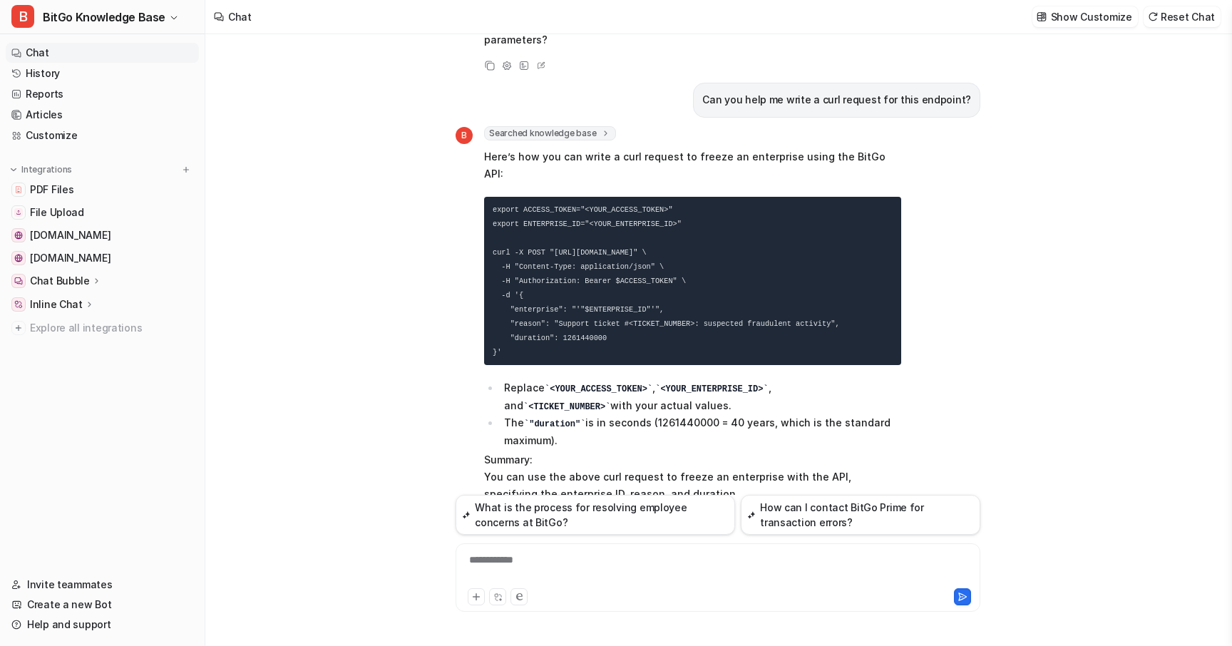
click at [540, 565] on div "**********" at bounding box center [718, 568] width 518 height 33
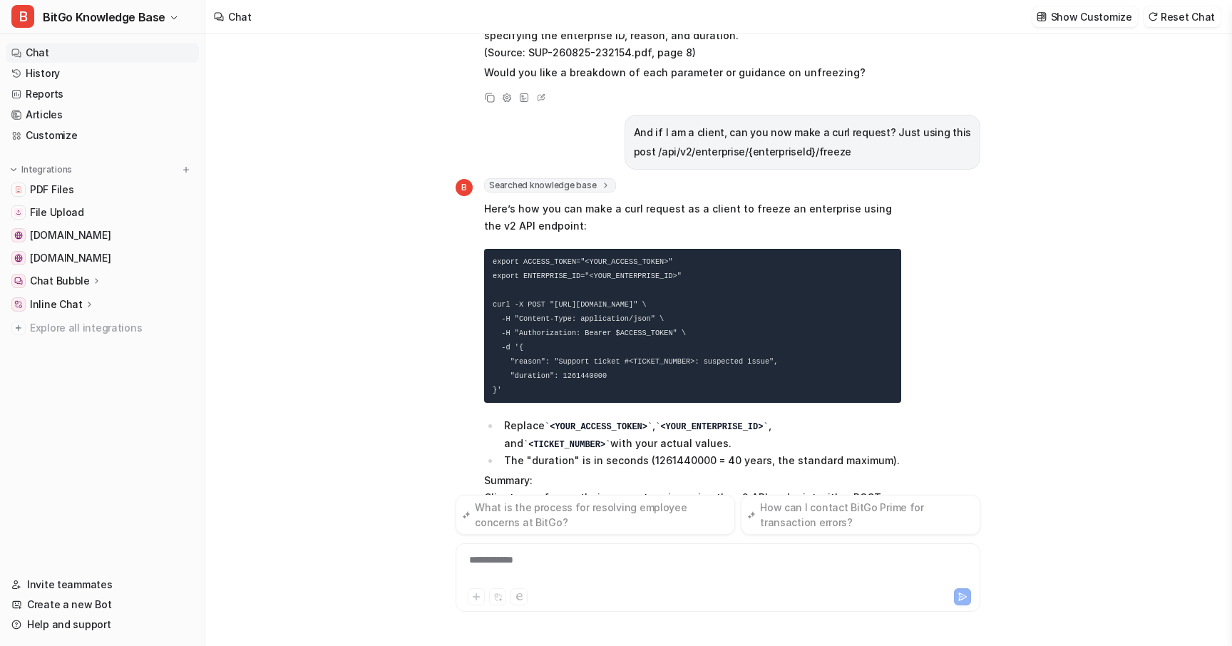
scroll to position [2680, 0]
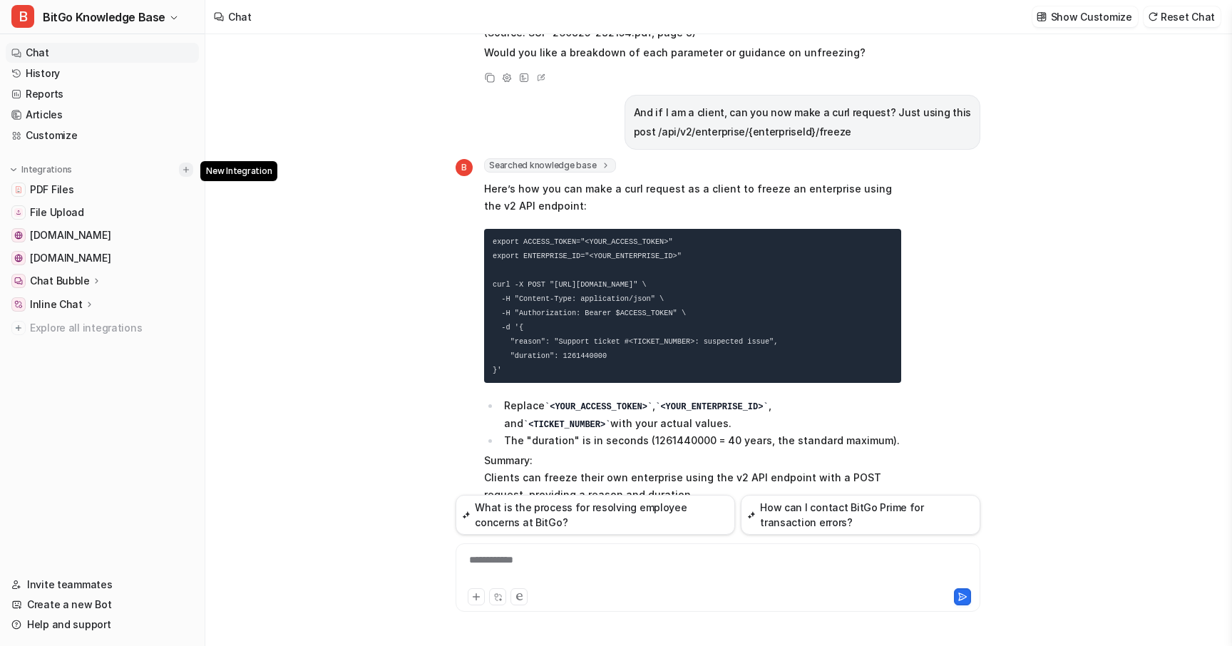
click at [187, 170] on img at bounding box center [186, 170] width 10 height 10
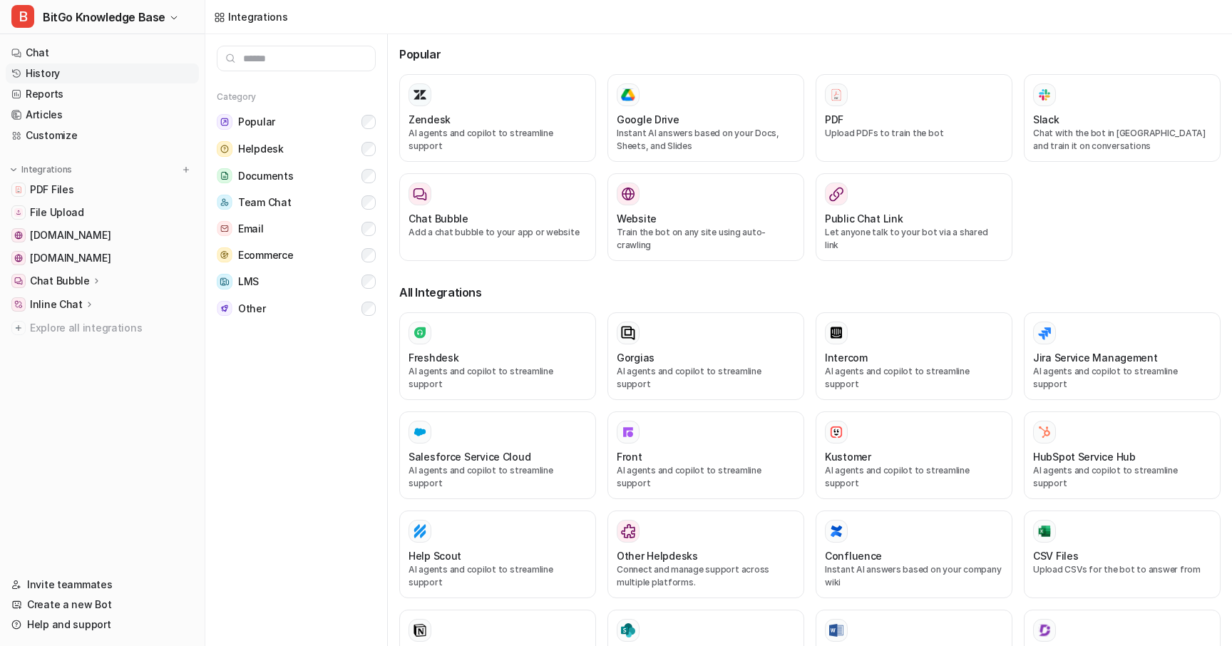
click at [50, 66] on link "History" at bounding box center [102, 73] width 193 height 20
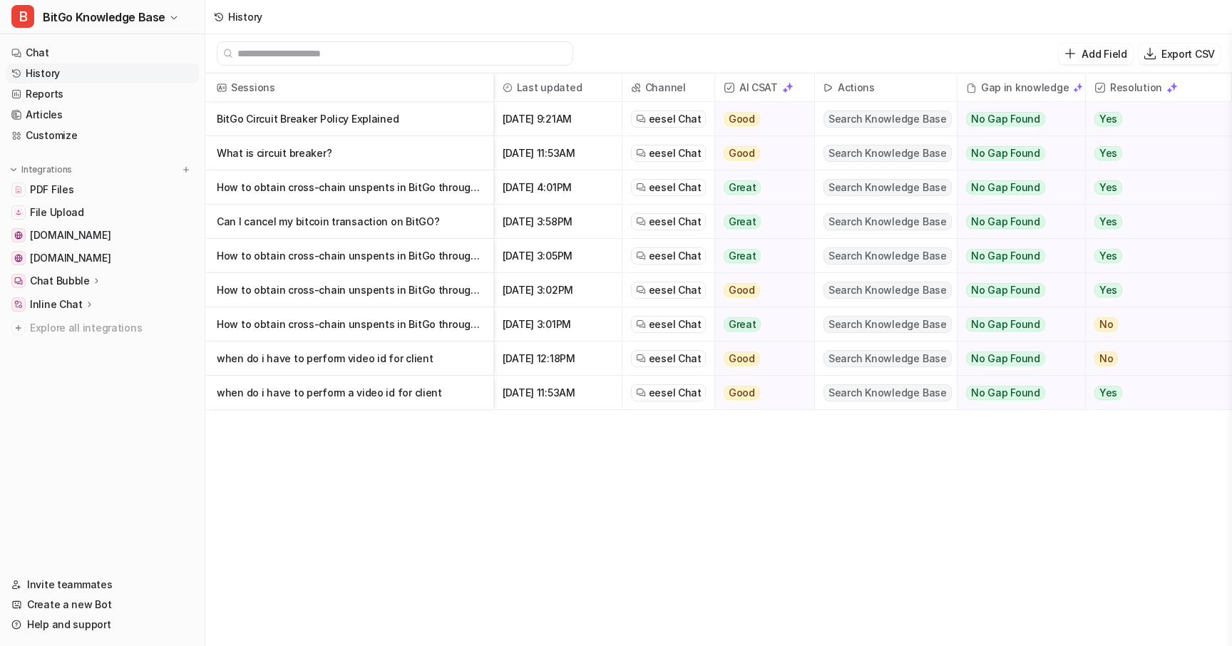
click at [284, 153] on p "What is circuit breaker?" at bounding box center [349, 153] width 265 height 34
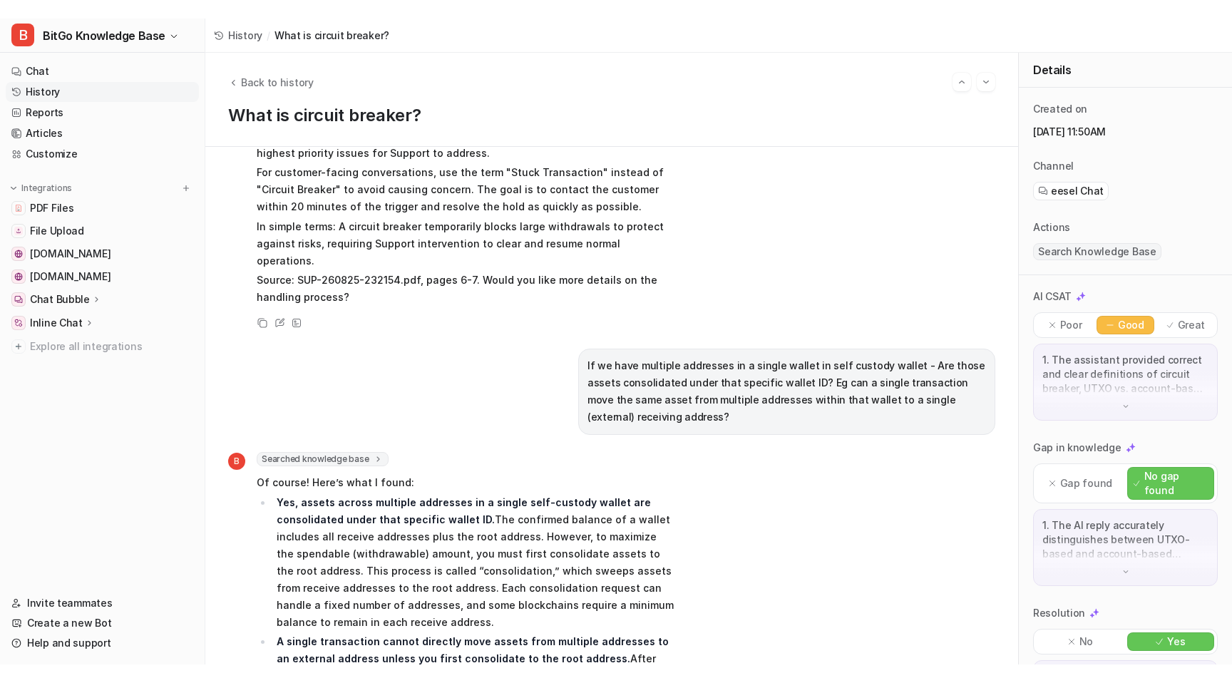
scroll to position [138, 0]
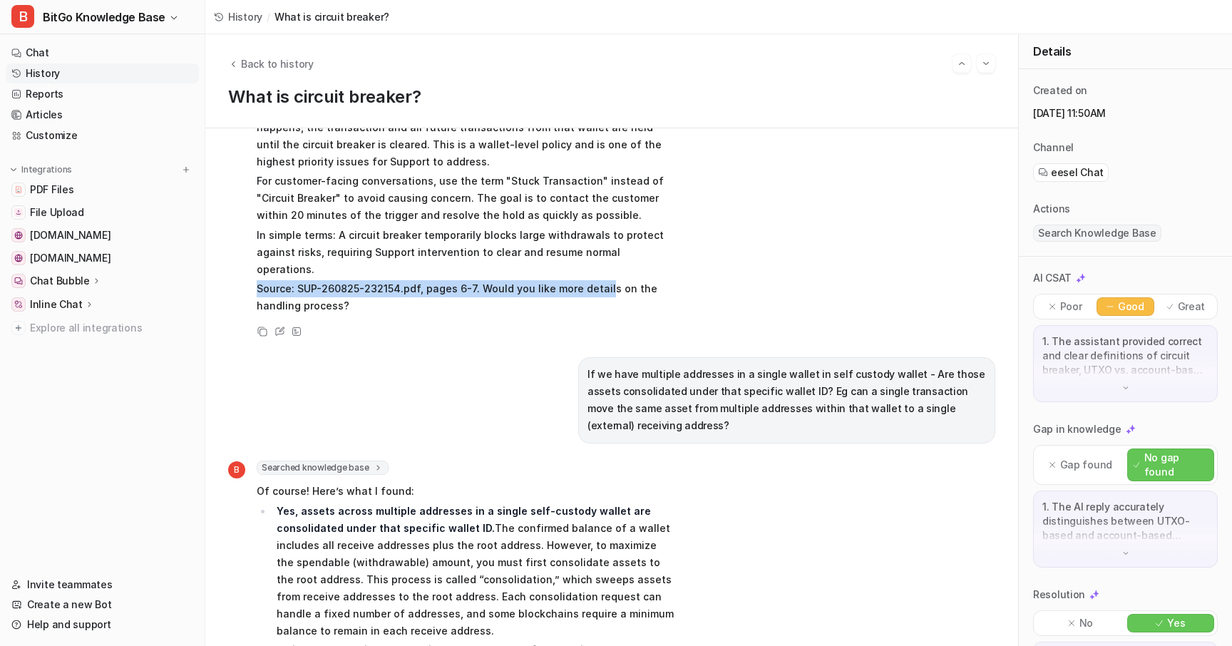
drag, startPoint x: 258, startPoint y: 272, endPoint x: 599, endPoint y: 278, distance: 340.8
click at [599, 280] on p "Source: SUP-260825-232154.pdf, pages 6-7. Would you like more details on the ha…" at bounding box center [465, 297] width 417 height 34
